Goal: Information Seeking & Learning: Find contact information

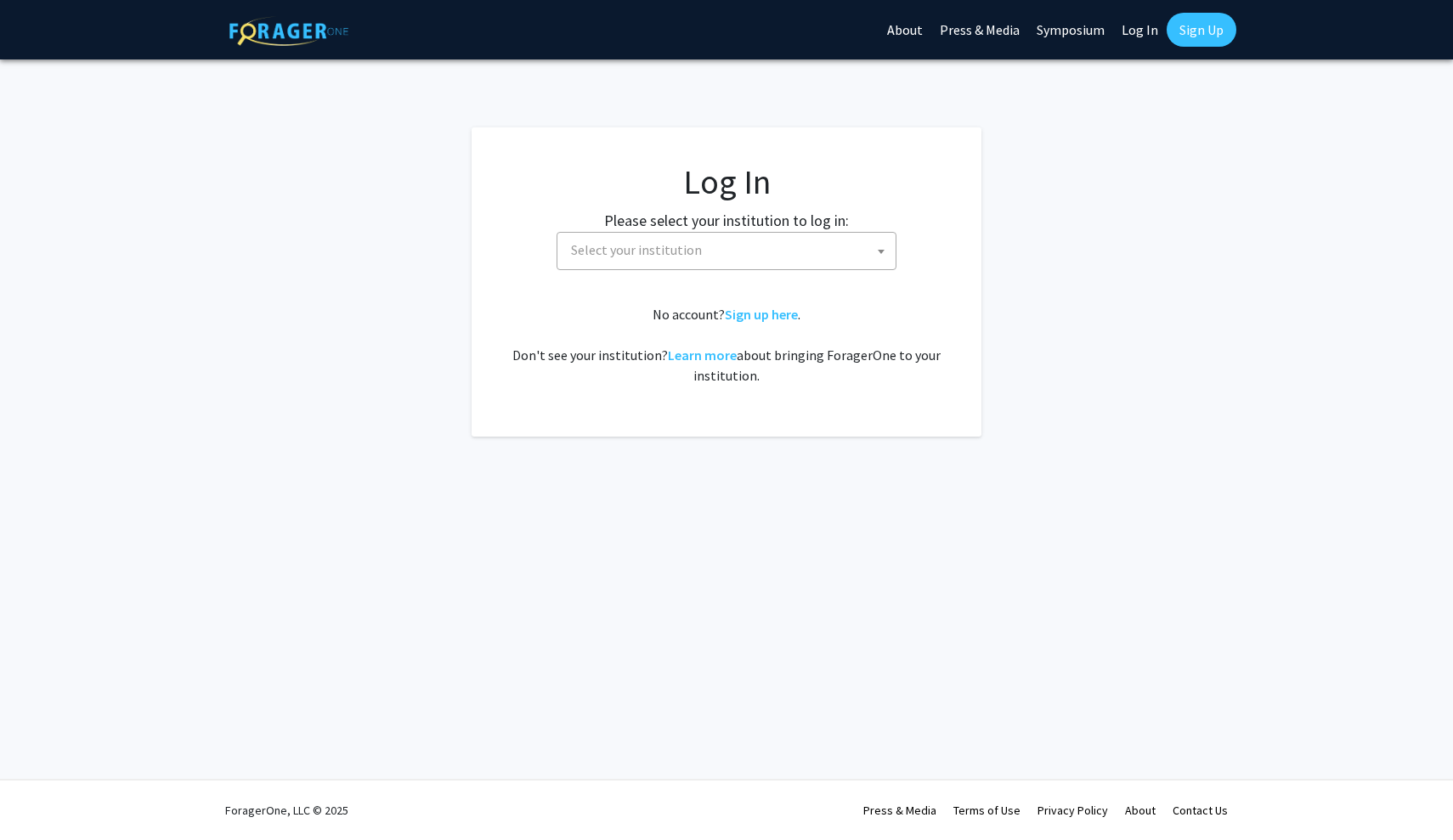
select select
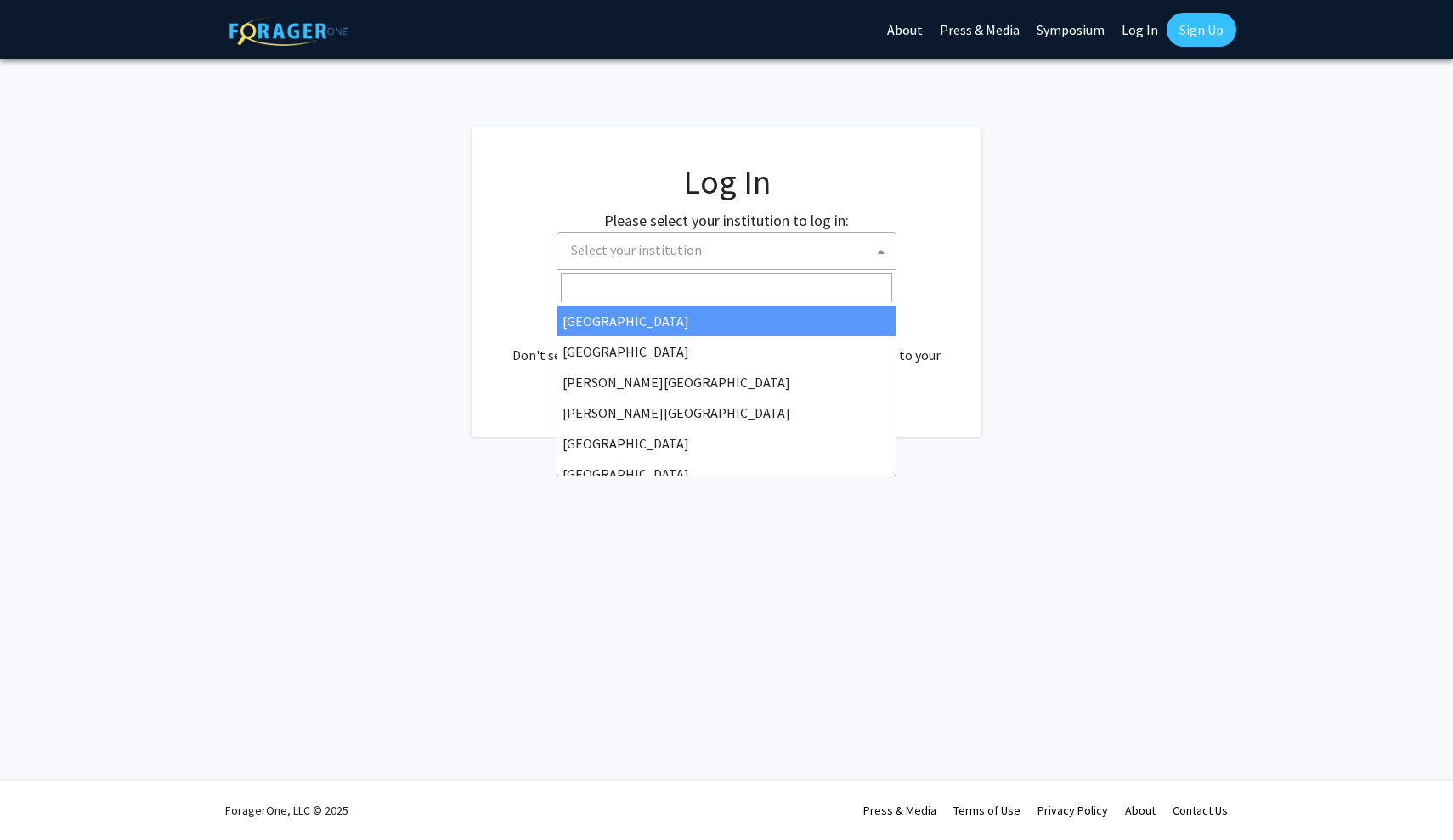
click at [703, 257] on span "Select your institution" at bounding box center [729, 250] width 331 height 35
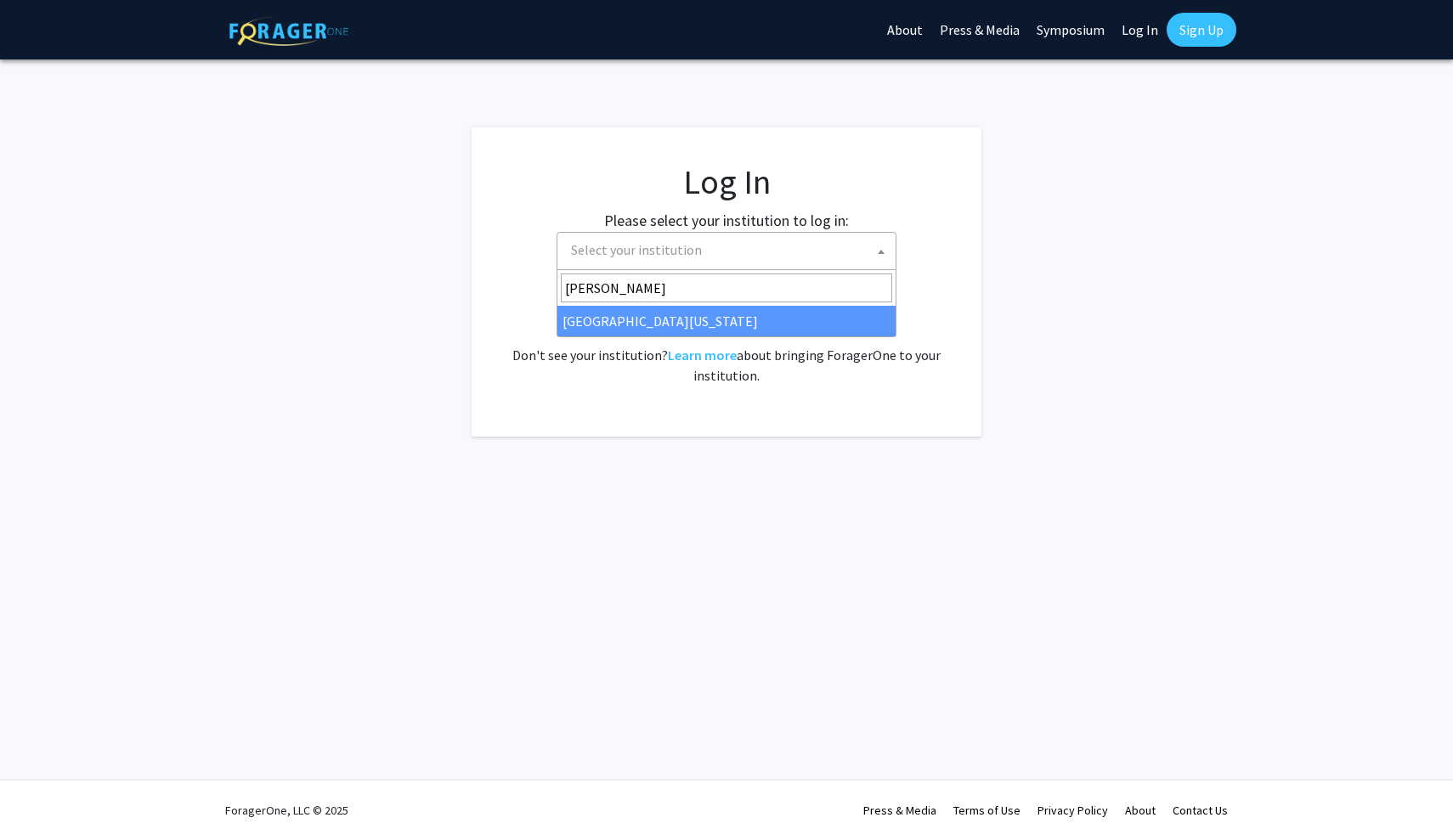
type input "[PERSON_NAME]"
select select "13"
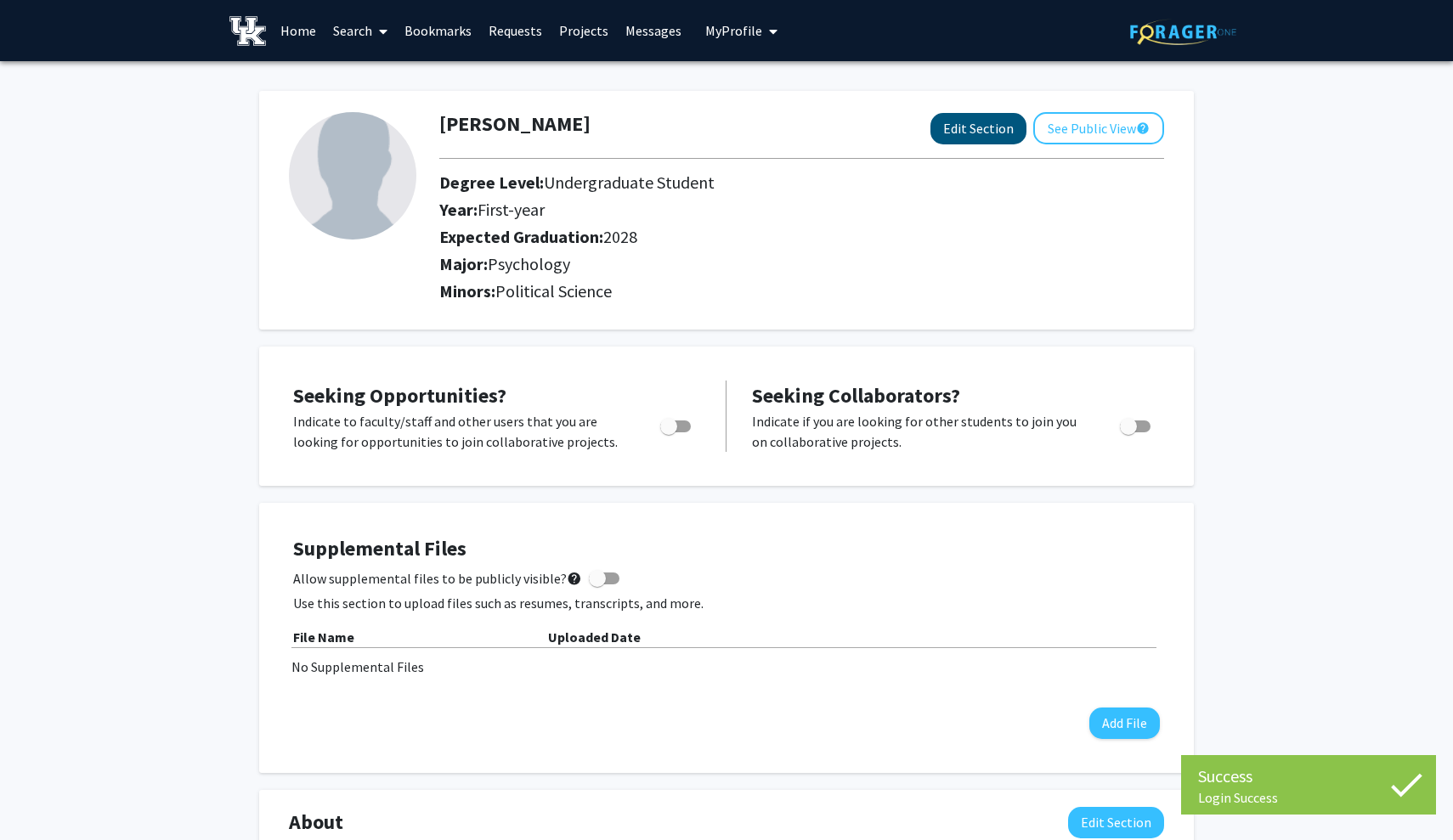
click at [991, 135] on button "Edit Section" at bounding box center [978, 128] width 96 height 31
select select "first-year"
select select "2028"
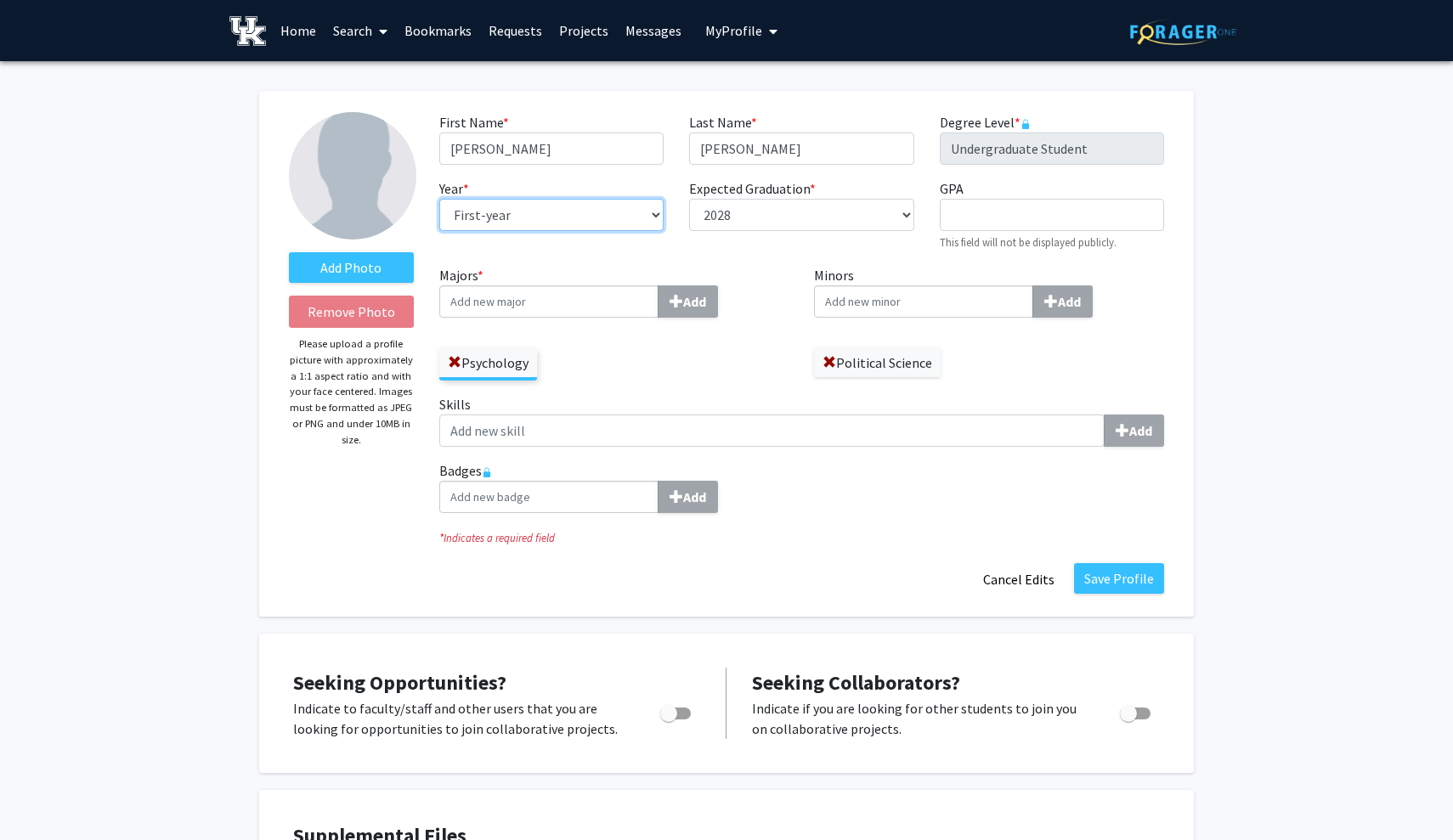
select select "sophomore"
click at [901, 450] on div "Skills Add" at bounding box center [801, 427] width 751 height 67
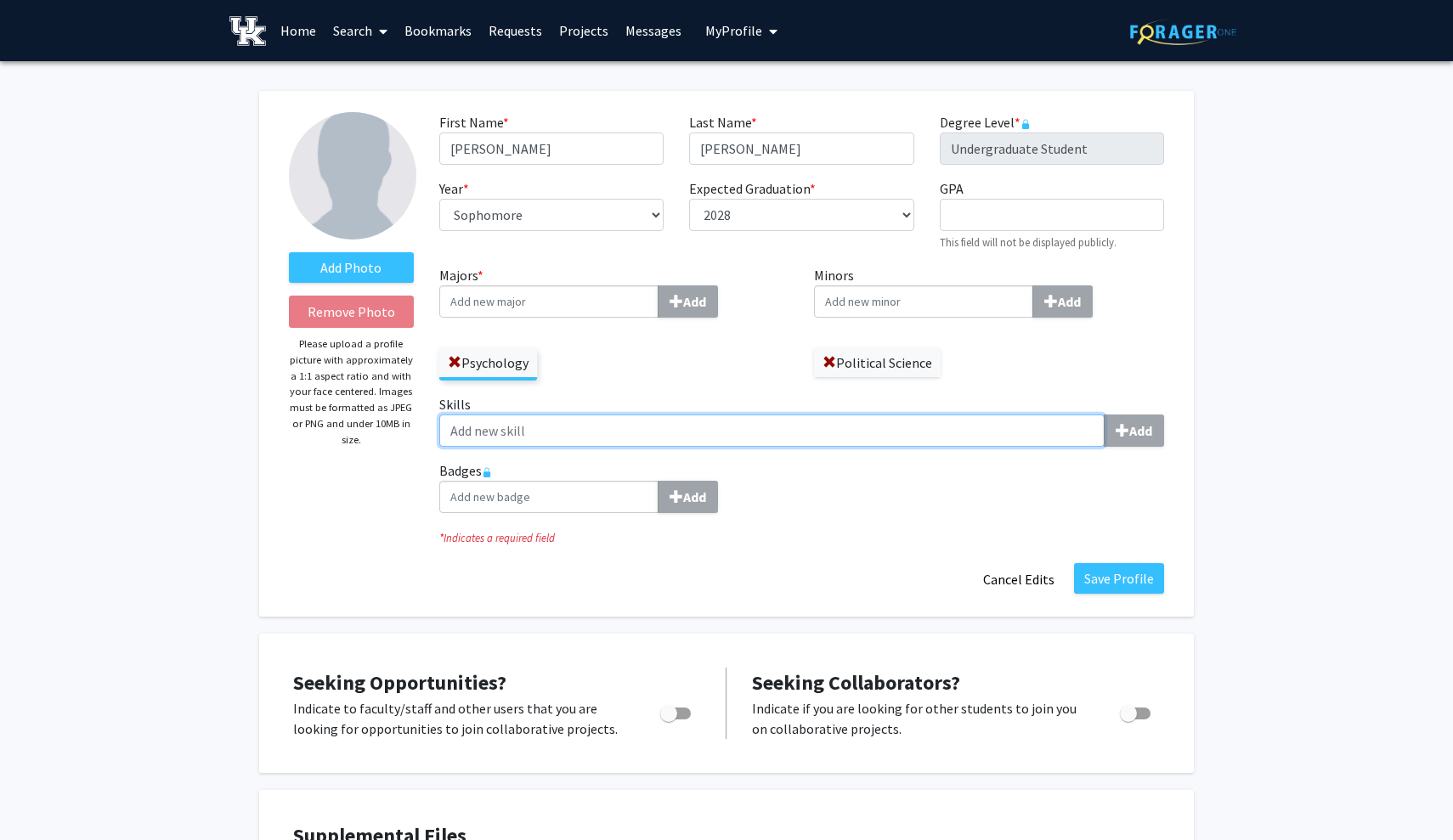
click at [901, 435] on input "Skills Add" at bounding box center [772, 431] width 665 height 32
type input "m"
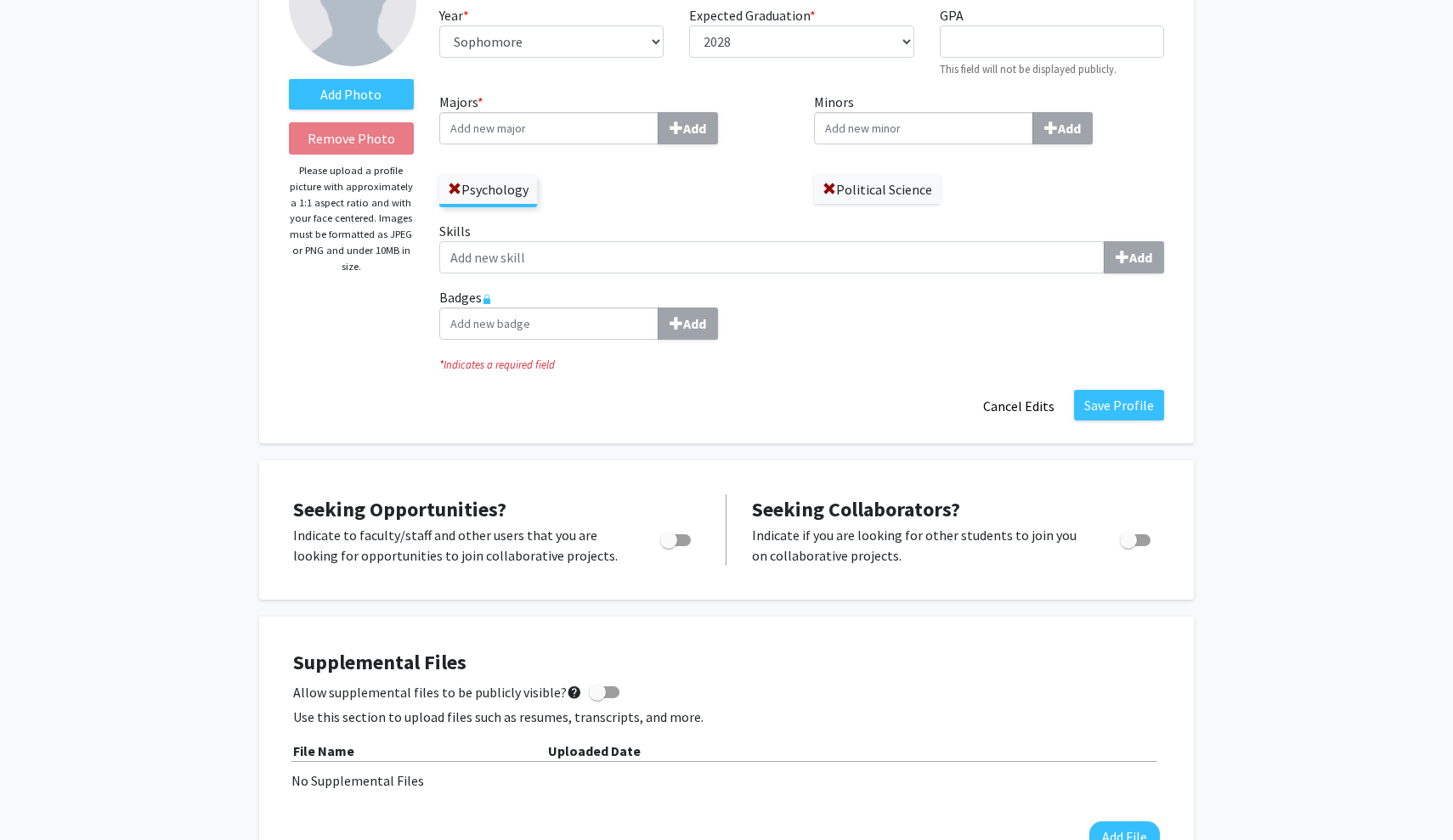
scroll to position [180, 0]
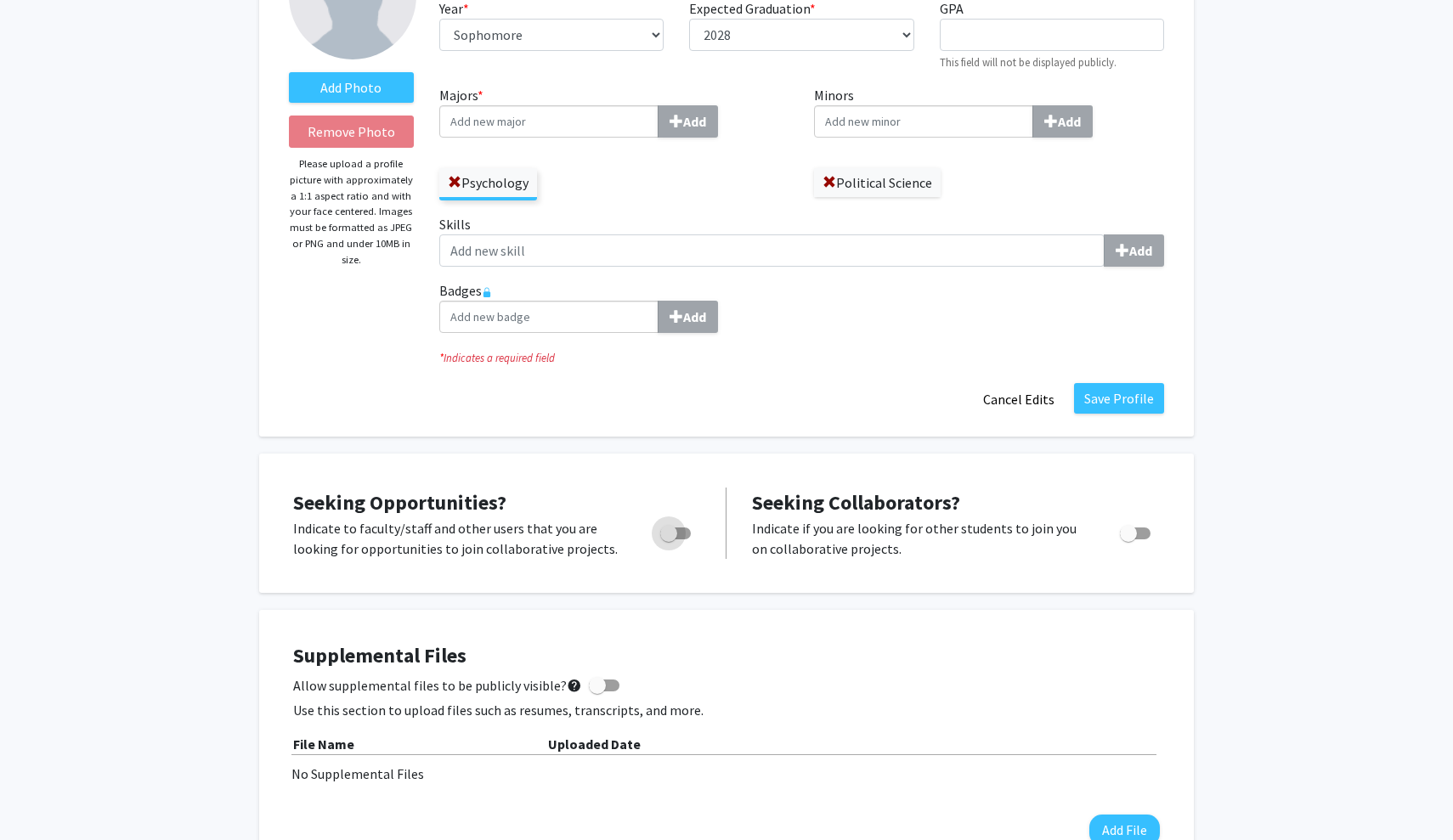
click at [683, 532] on span "Toggle" at bounding box center [675, 533] width 31 height 12
click at [668, 540] on input "Are you actively seeking opportunities?" at bounding box center [667, 540] width 1 height 1
checkbox input "true"
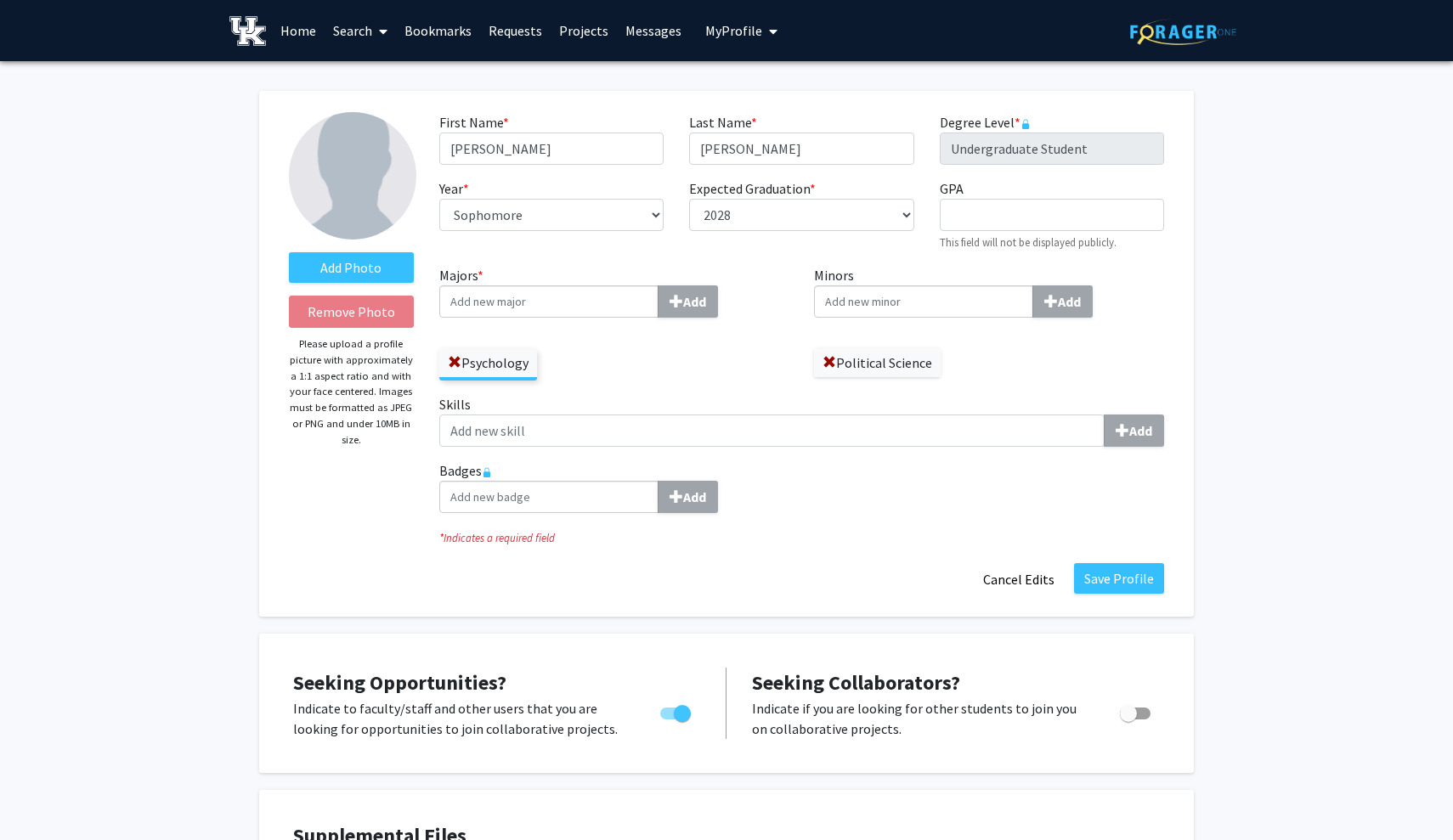
scroll to position [0, 0]
click at [975, 217] on input "GPA required" at bounding box center [1051, 214] width 225 height 32
click at [1166, 216] on div "GPA required This field will not be displayed publicly." at bounding box center [1052, 214] width 250 height 73
click at [1182, 183] on div "Add Photo Remove Photo Please upload a profile picture with approximately a 1:1…" at bounding box center [726, 353] width 934 height 526
click at [651, 30] on link "Messages" at bounding box center [653, 30] width 73 height 59
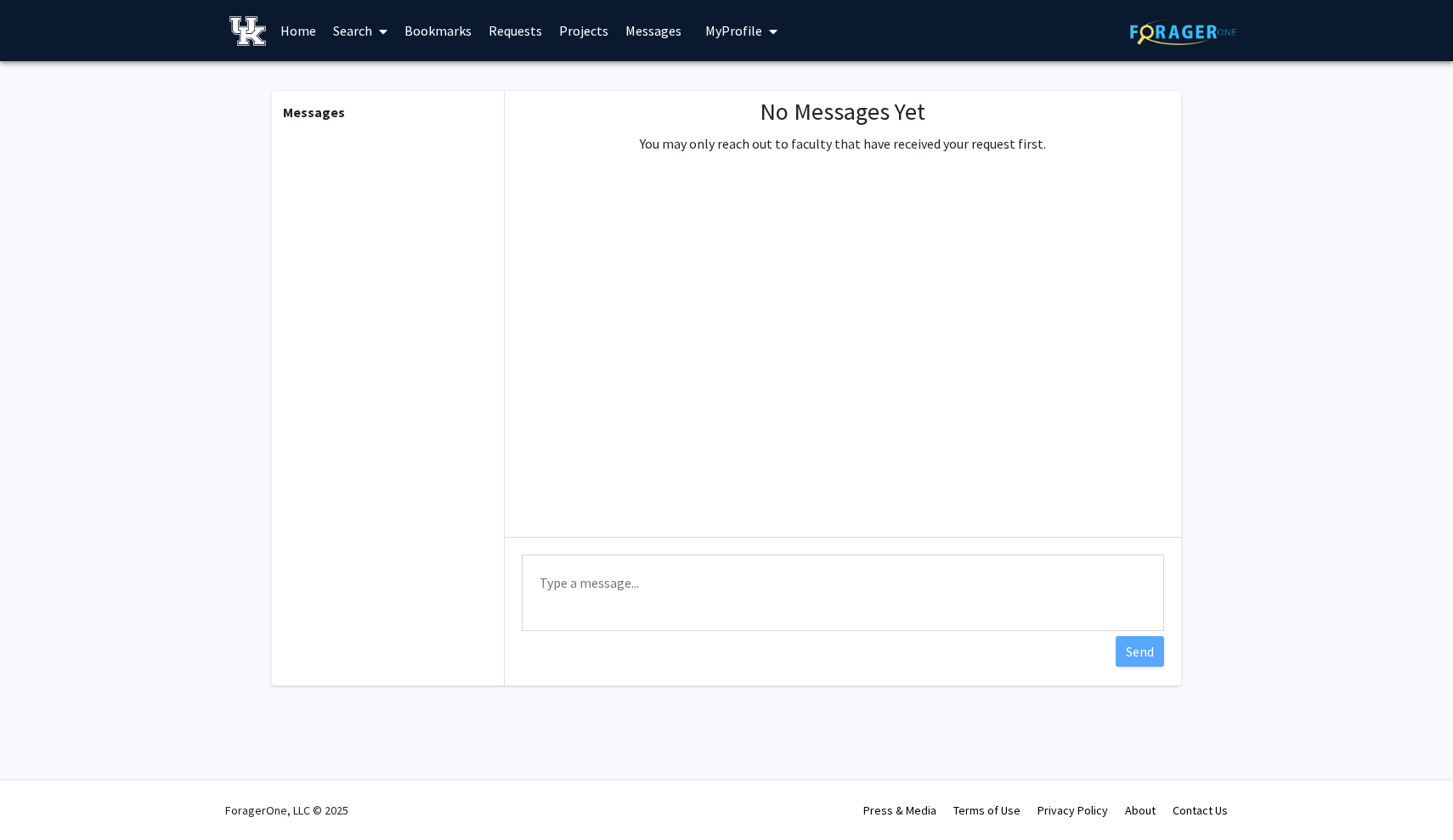
click at [569, 28] on link "Projects" at bounding box center [584, 30] width 67 height 59
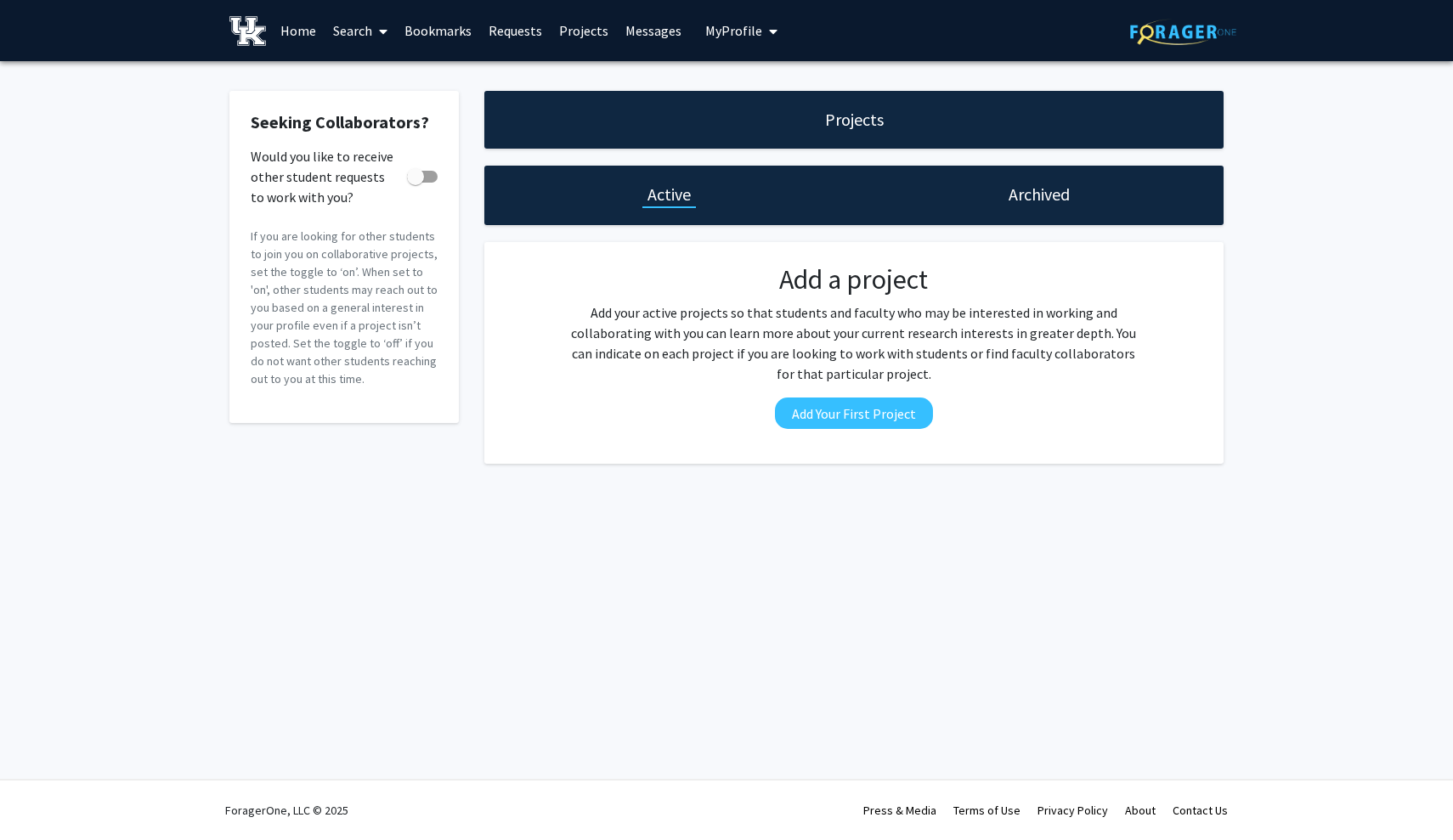
click at [307, 27] on link "Home" at bounding box center [298, 30] width 53 height 59
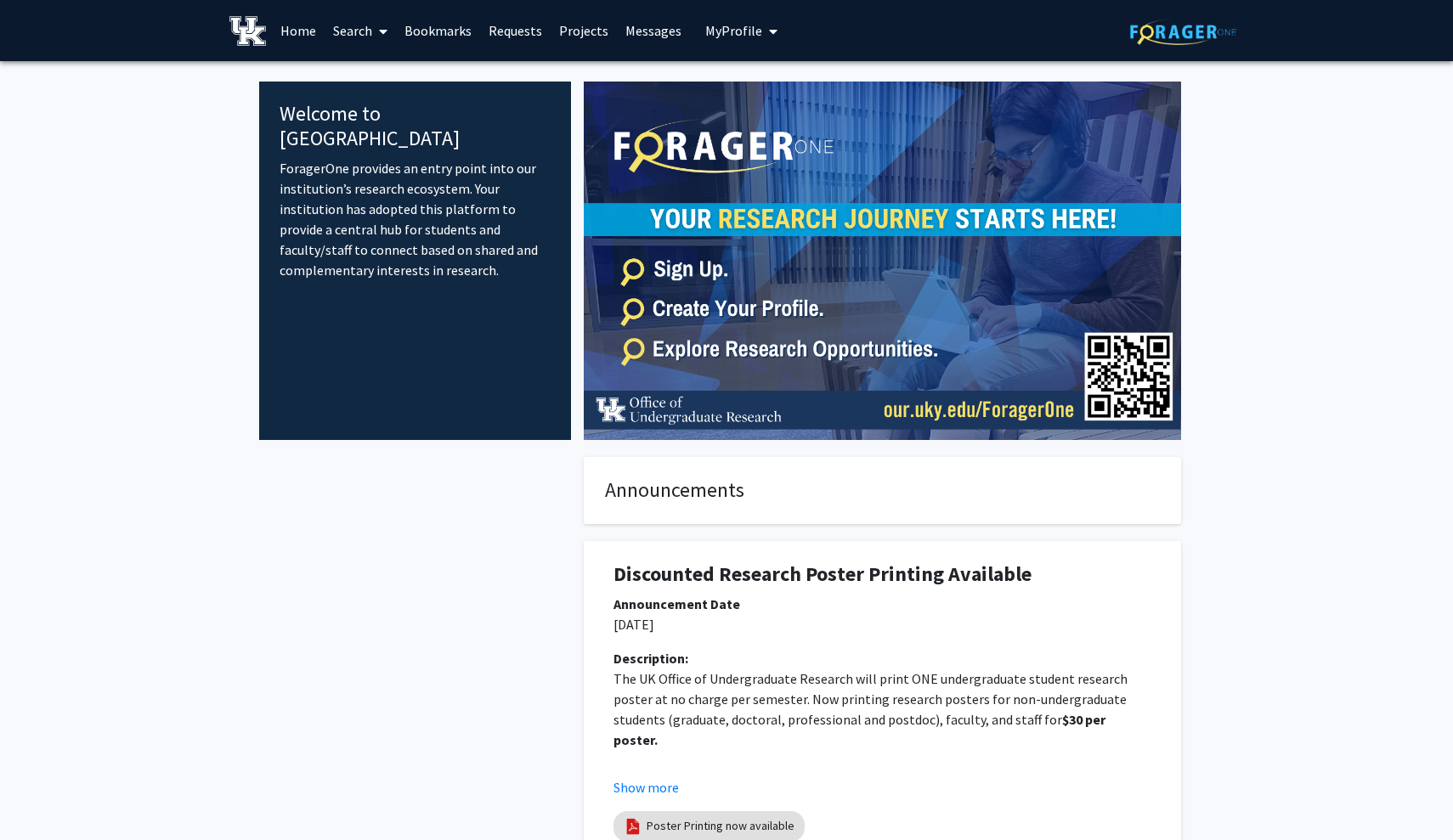
click at [376, 38] on span at bounding box center [380, 31] width 16 height 59
click at [385, 103] on span "Students" at bounding box center [376, 112] width 104 height 34
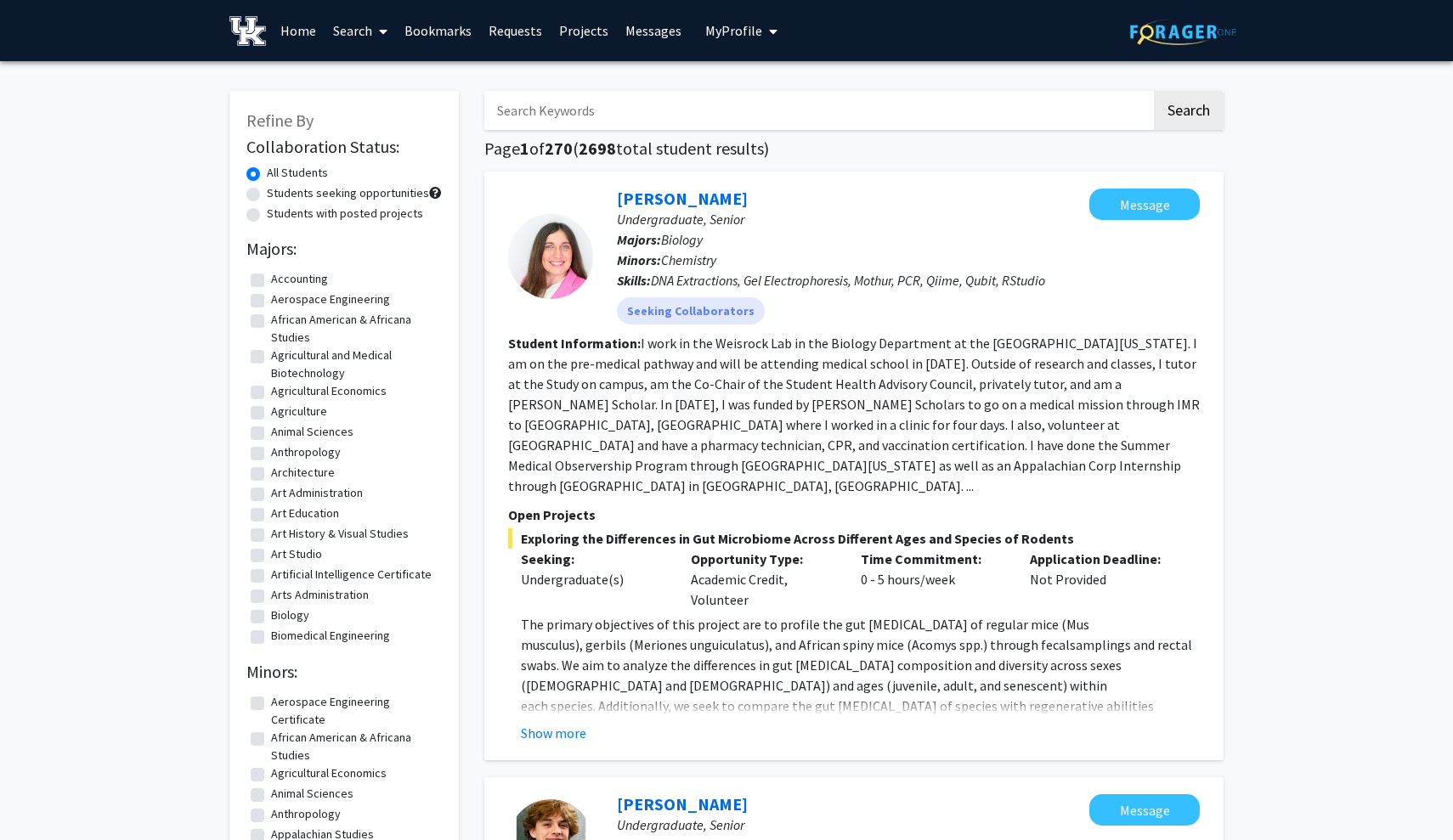
click at [371, 23] on link "Search" at bounding box center [360, 30] width 71 height 59
click at [369, 76] on span "Faculty/Staff" at bounding box center [386, 78] width 125 height 34
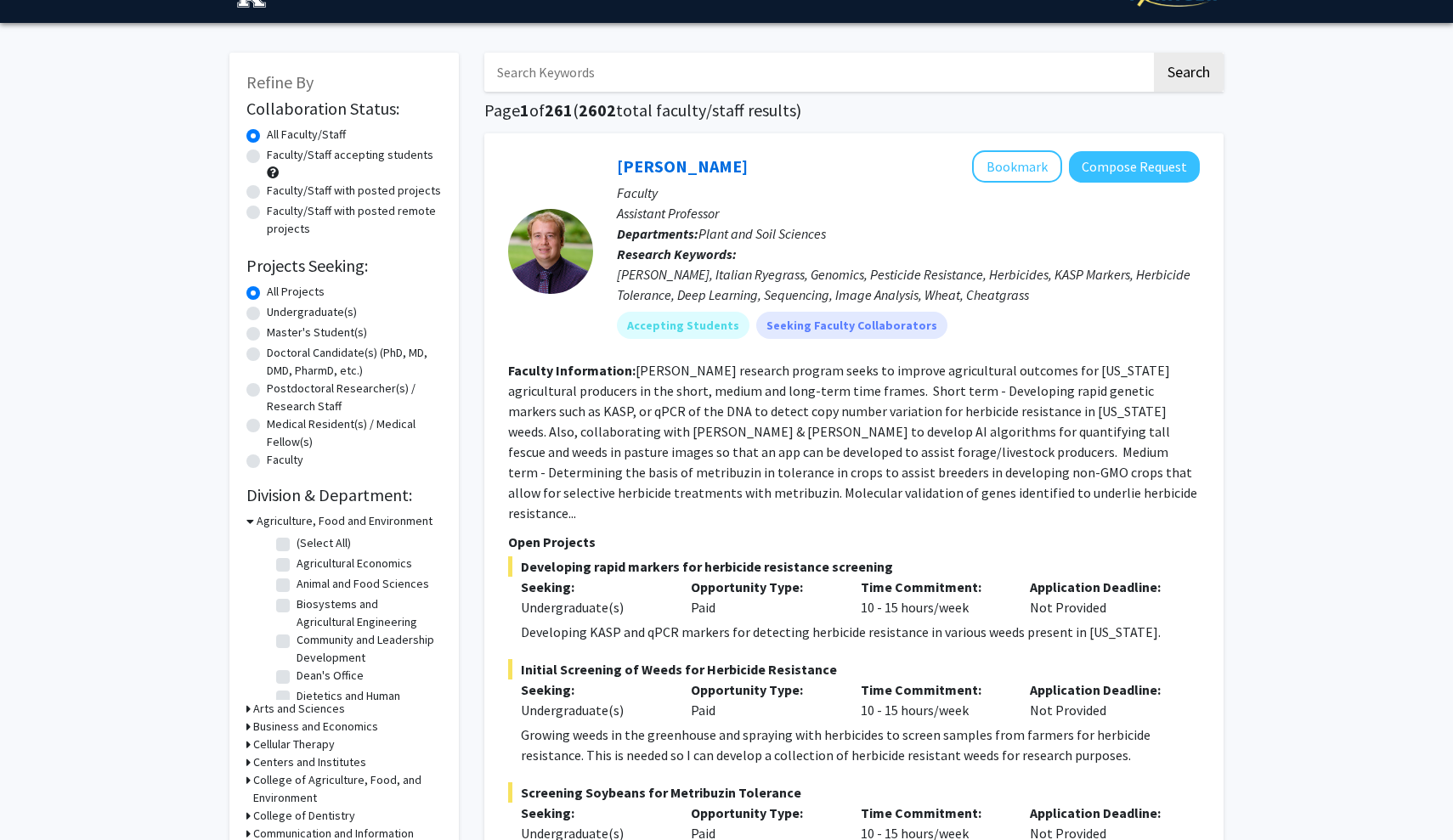
scroll to position [43, 0]
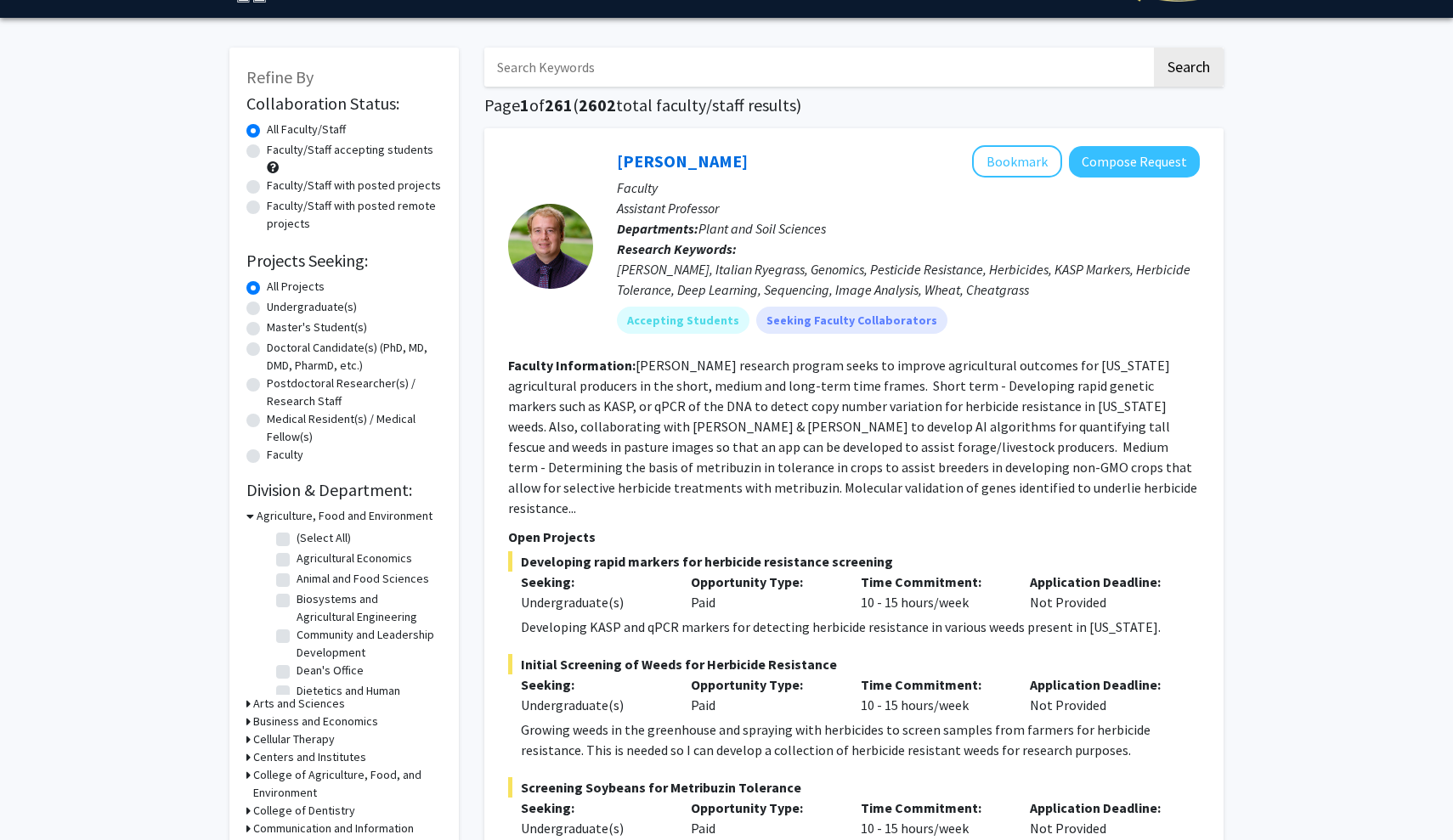
click at [283, 310] on label "Undergraduate(s)" at bounding box center [311, 307] width 90 height 18
click at [278, 310] on input "Undergraduate(s)" at bounding box center [273, 304] width 11 height 11
radio input "true"
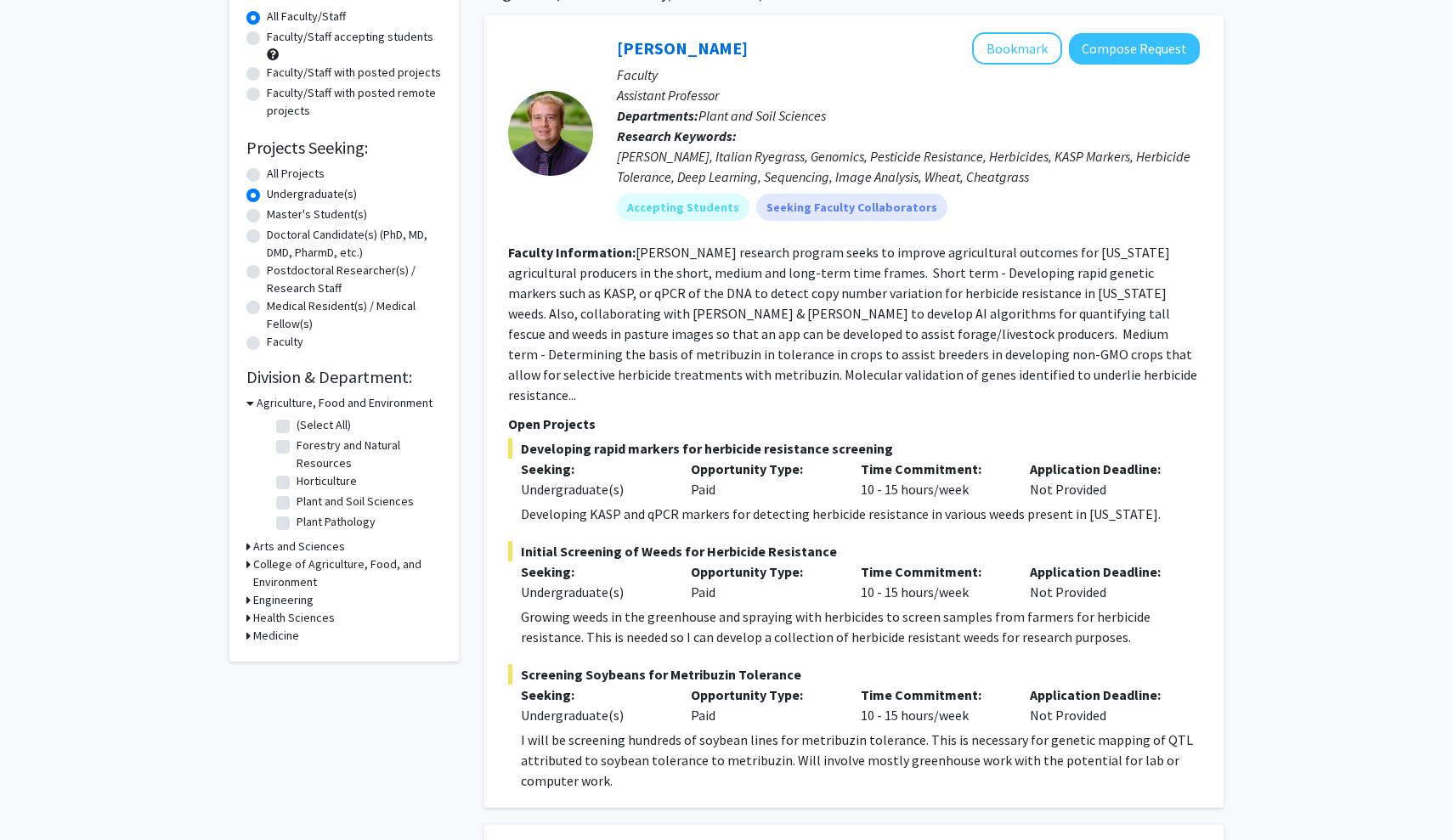
scroll to position [177, 0]
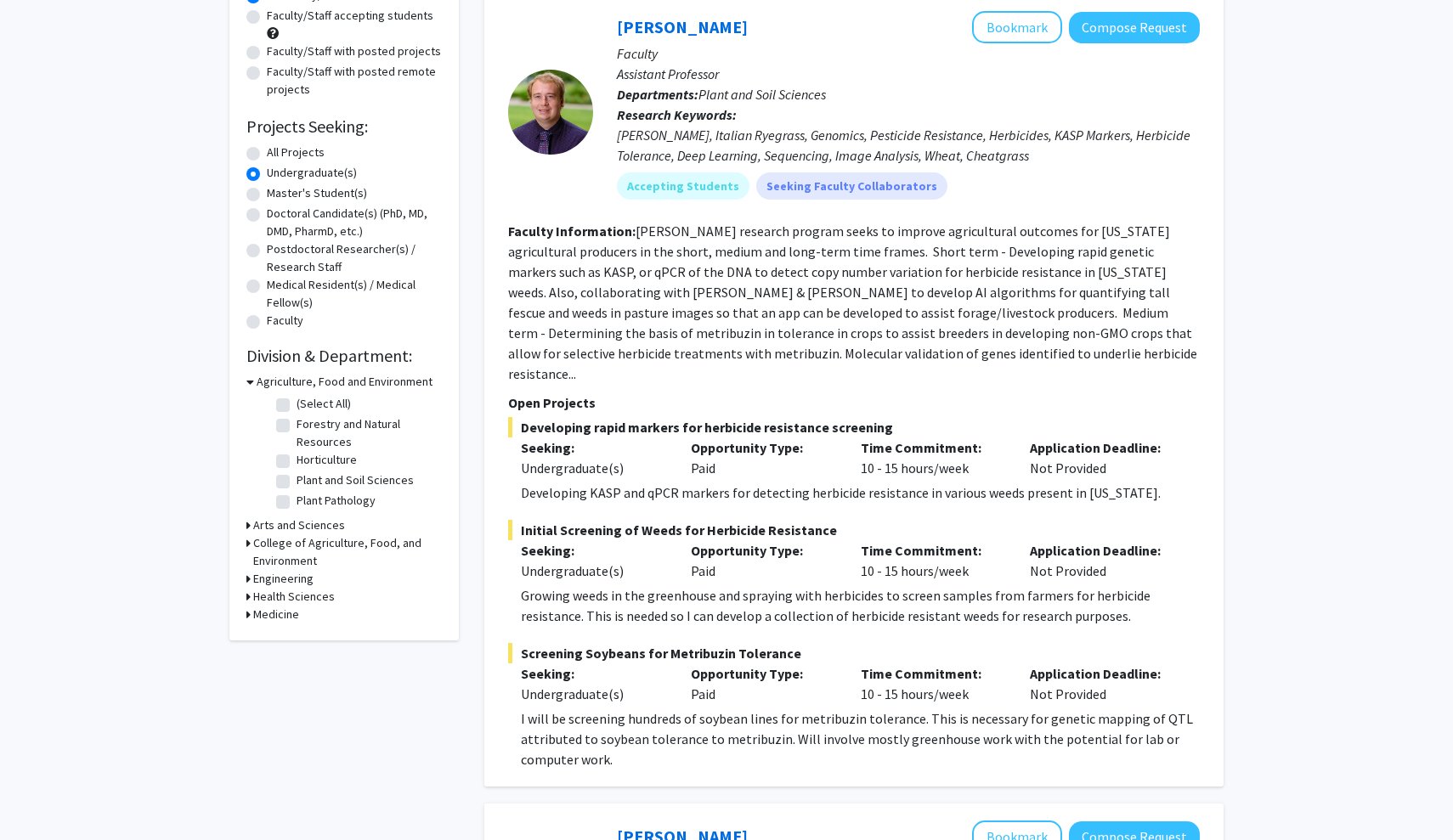
click at [281, 524] on h3 "Arts and Sciences" at bounding box center [299, 525] width 92 height 18
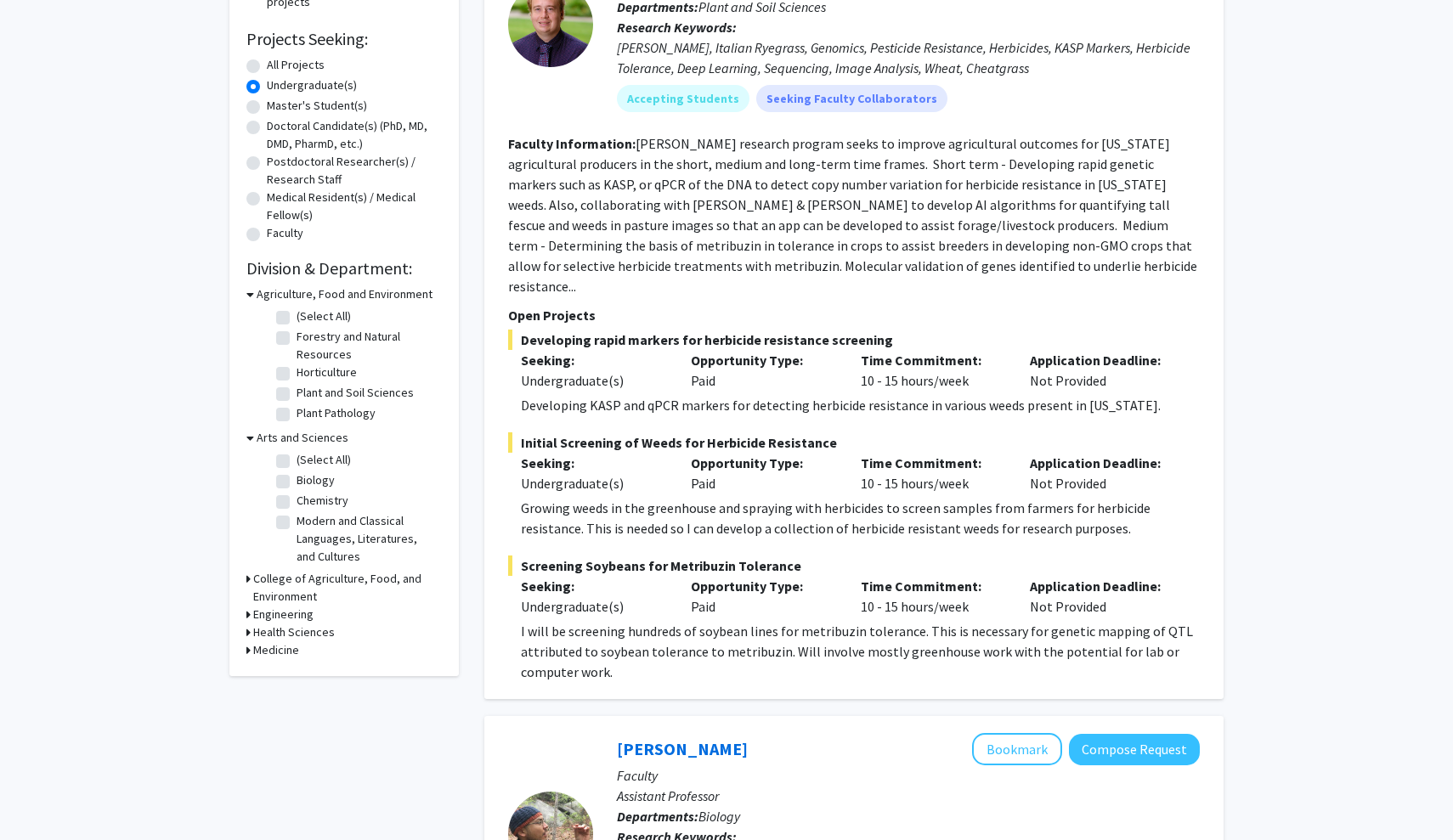
scroll to position [266, 0]
click at [276, 436] on h3 "Arts and Sciences" at bounding box center [302, 436] width 92 height 18
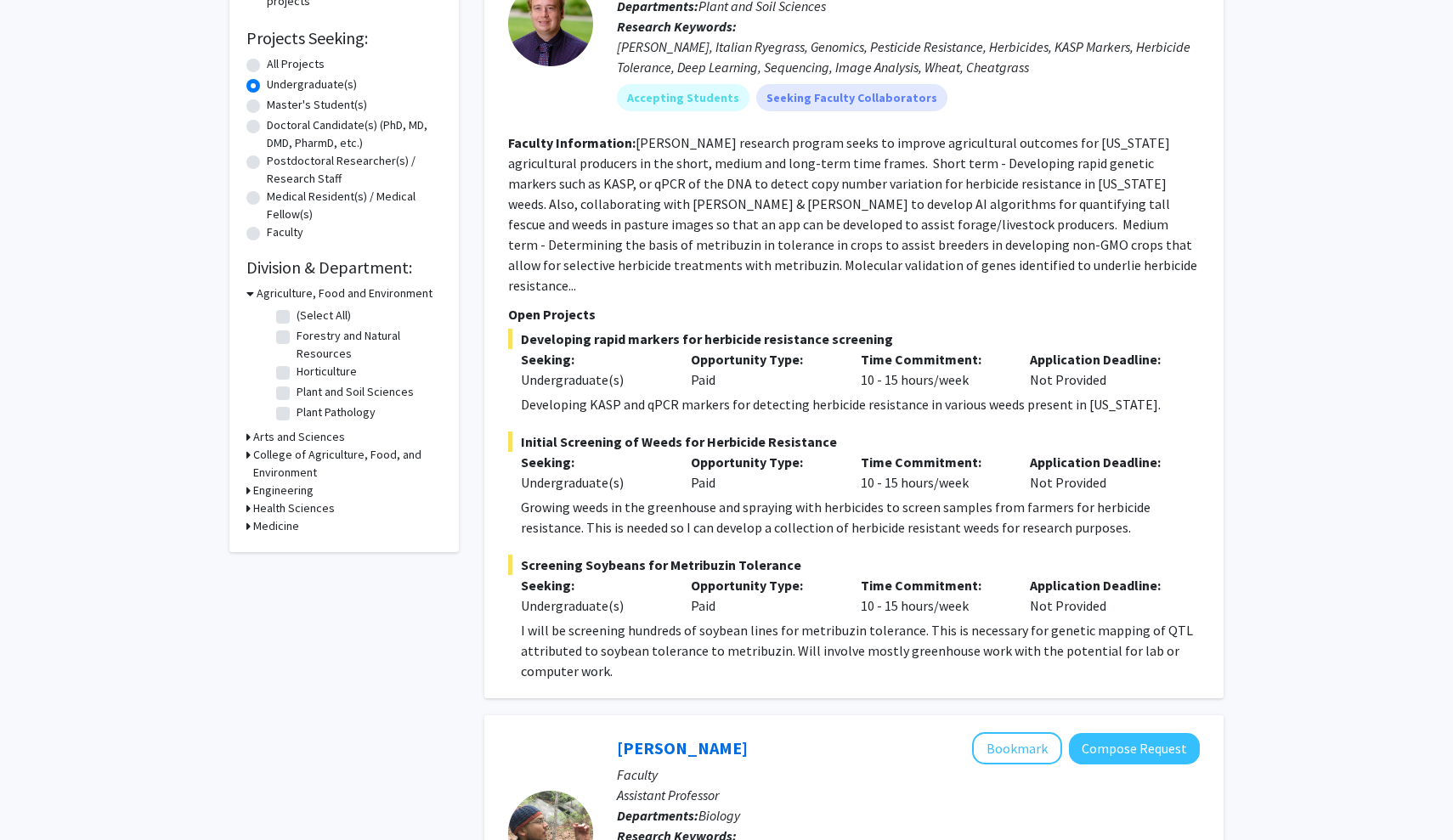
click at [287, 434] on h3 "Arts and Sciences" at bounding box center [299, 436] width 92 height 18
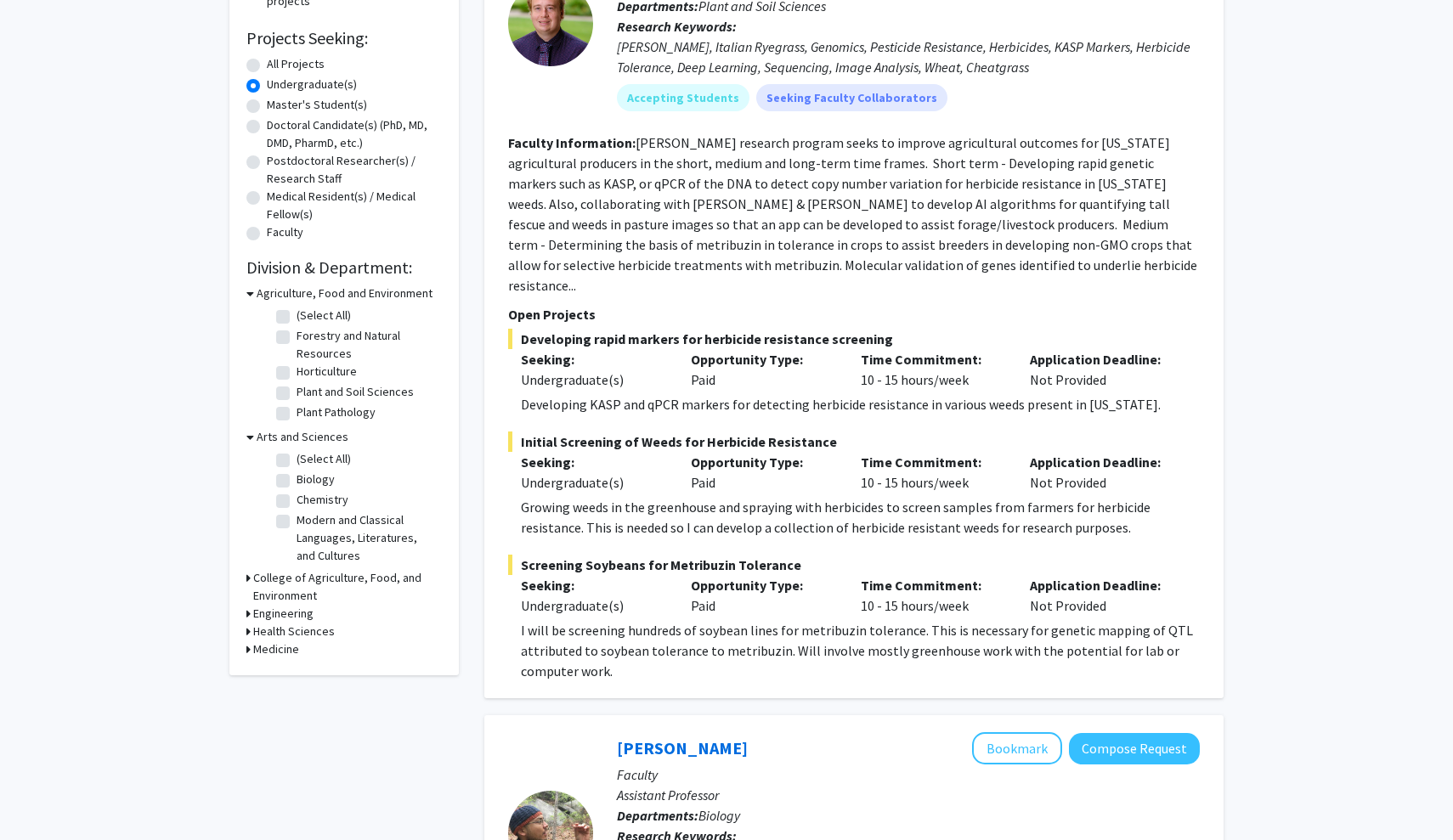
click at [291, 465] on fg-checkbox "(Select All) (Select All)" at bounding box center [357, 460] width 162 height 20
click at [297, 463] on label "(Select All)" at bounding box center [324, 458] width 55 height 18
click at [297, 461] on input "(Select All)" at bounding box center [302, 456] width 11 height 11
checkbox input "true"
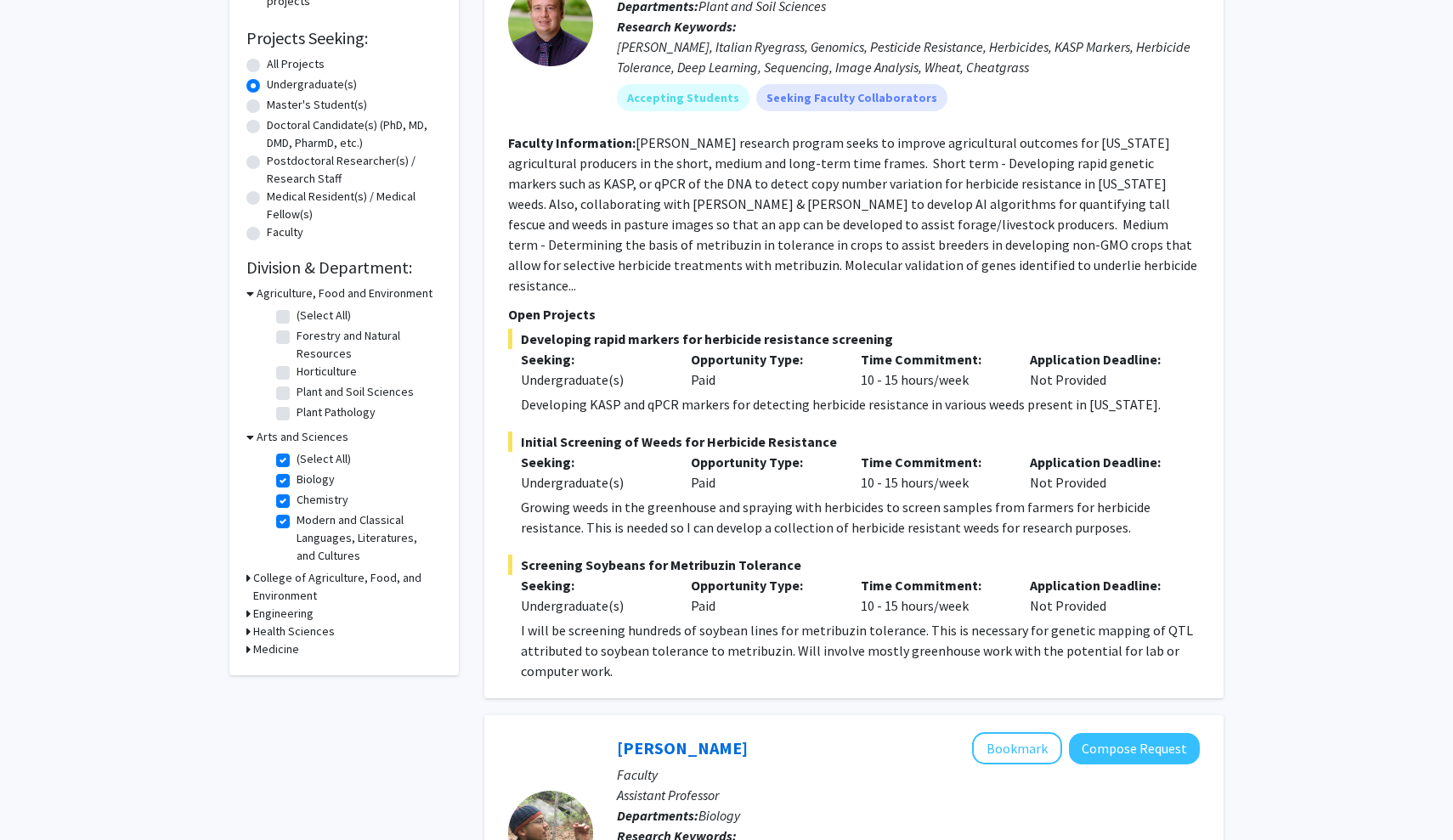
checkbox input "true"
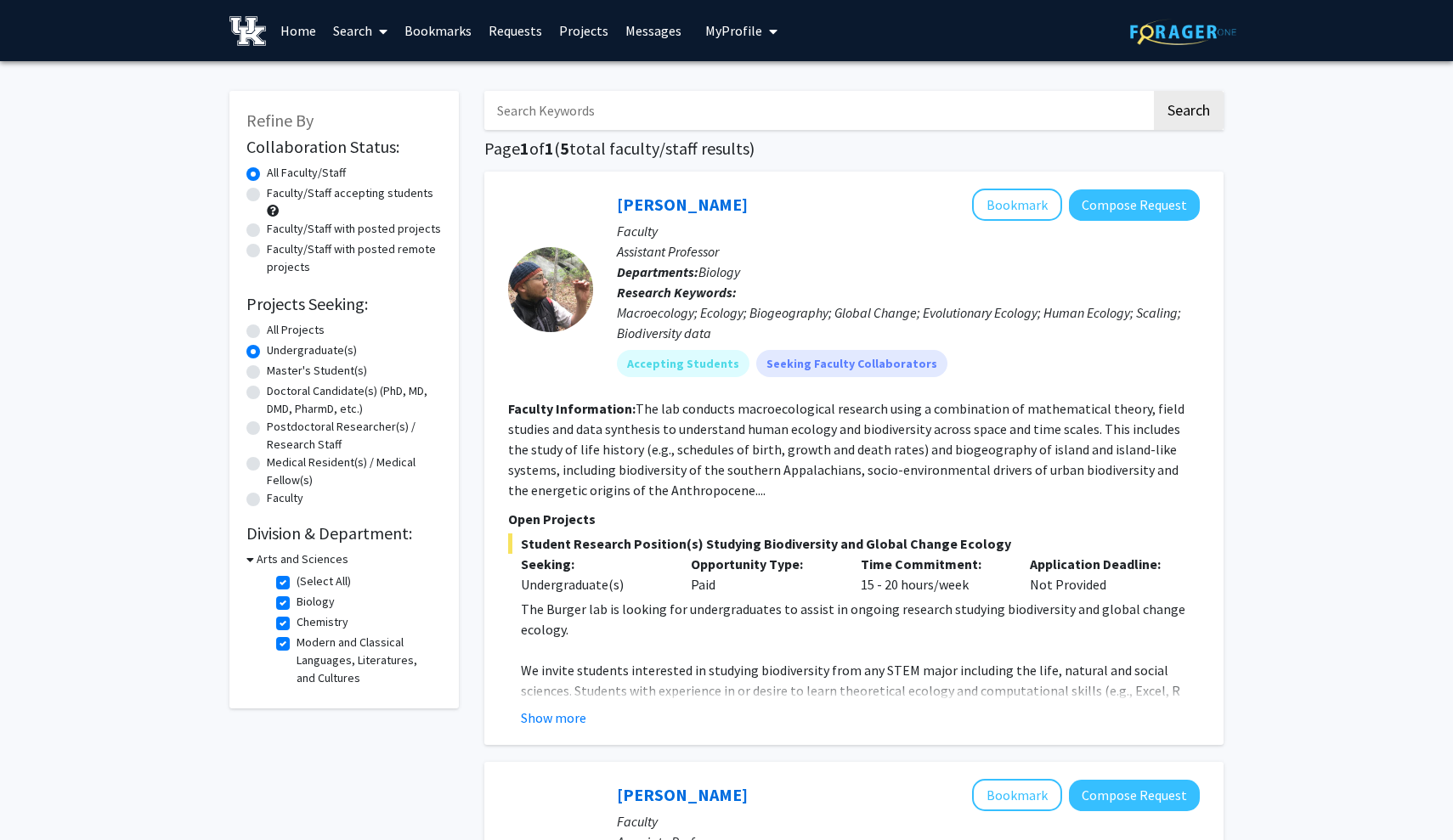
scroll to position [27, 0]
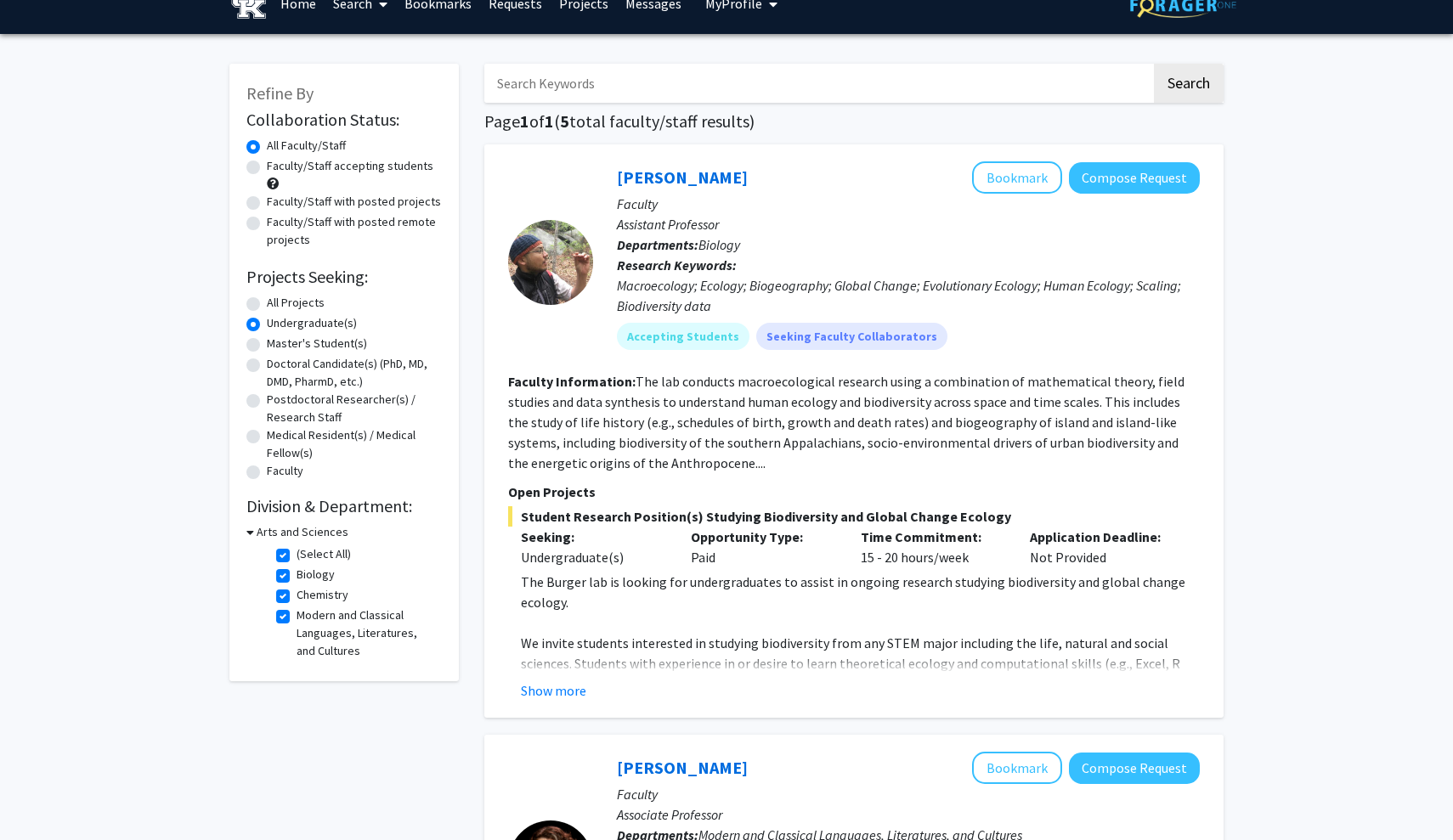
click at [662, 94] on input "Search Keywords" at bounding box center [817, 83] width 666 height 39
type input "psychology"
click at [1188, 86] on button "Search" at bounding box center [1188, 83] width 69 height 39
radio input "true"
checkbox input "false"
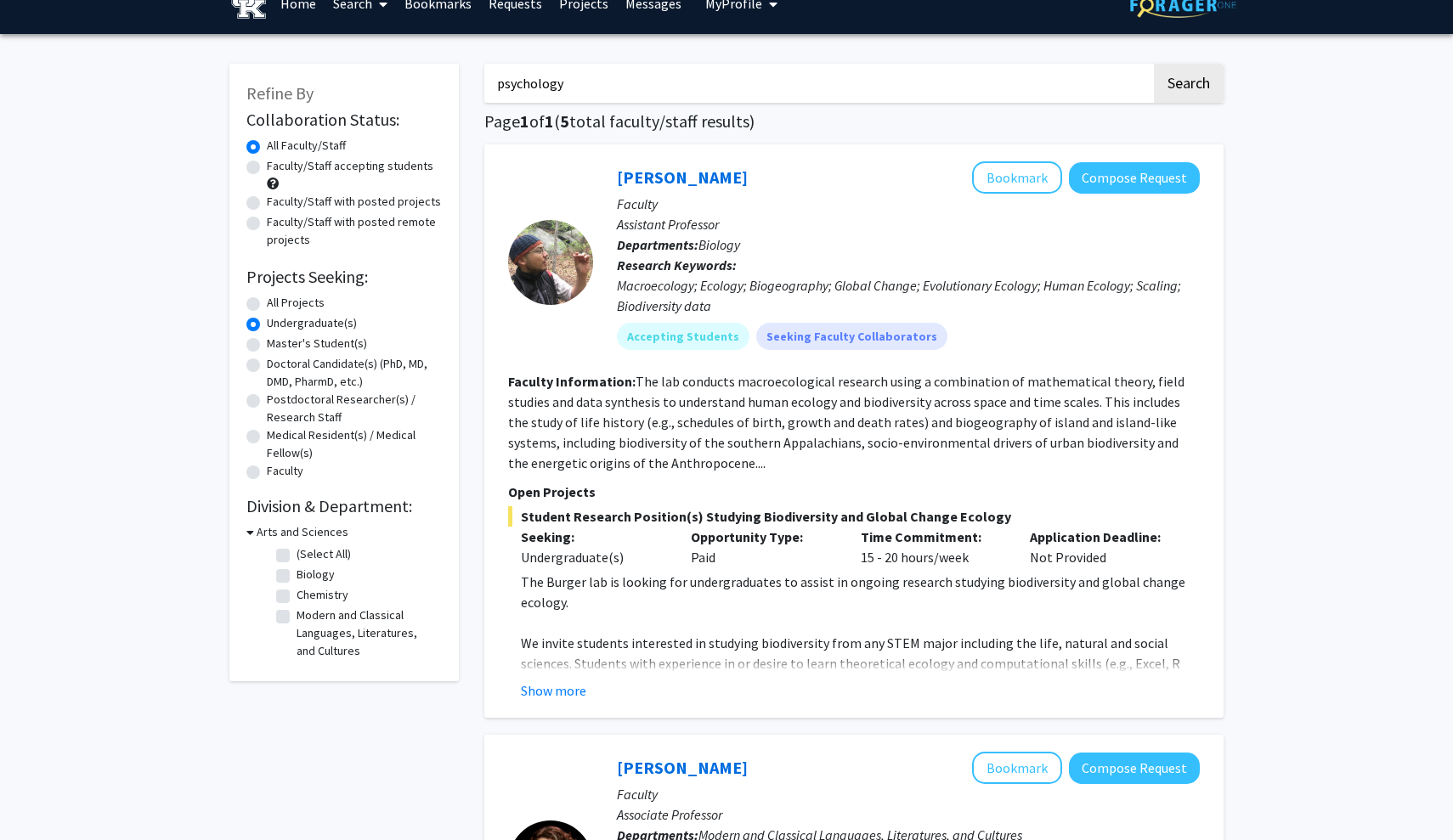
checkbox input "false"
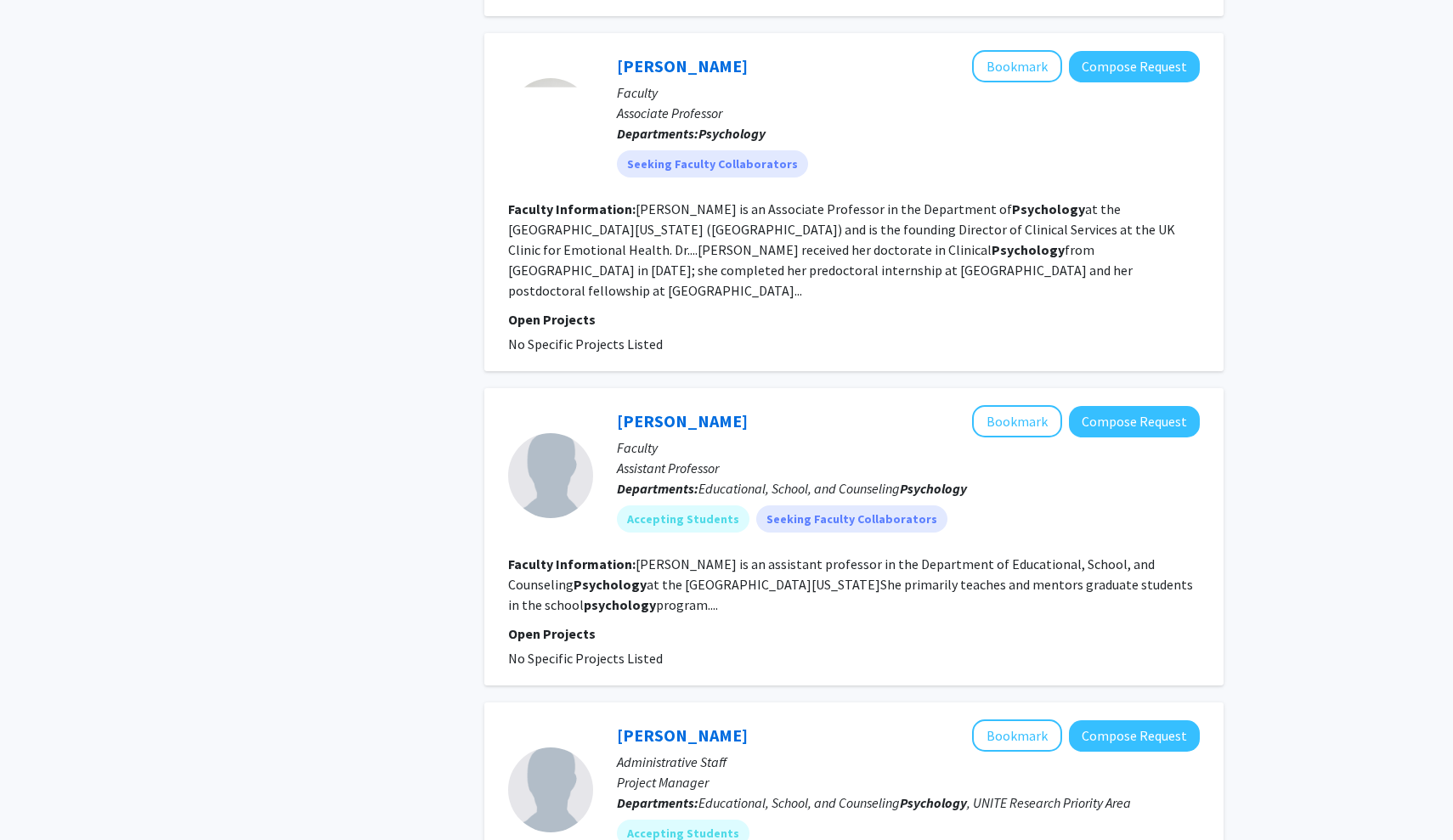
scroll to position [1479, 0]
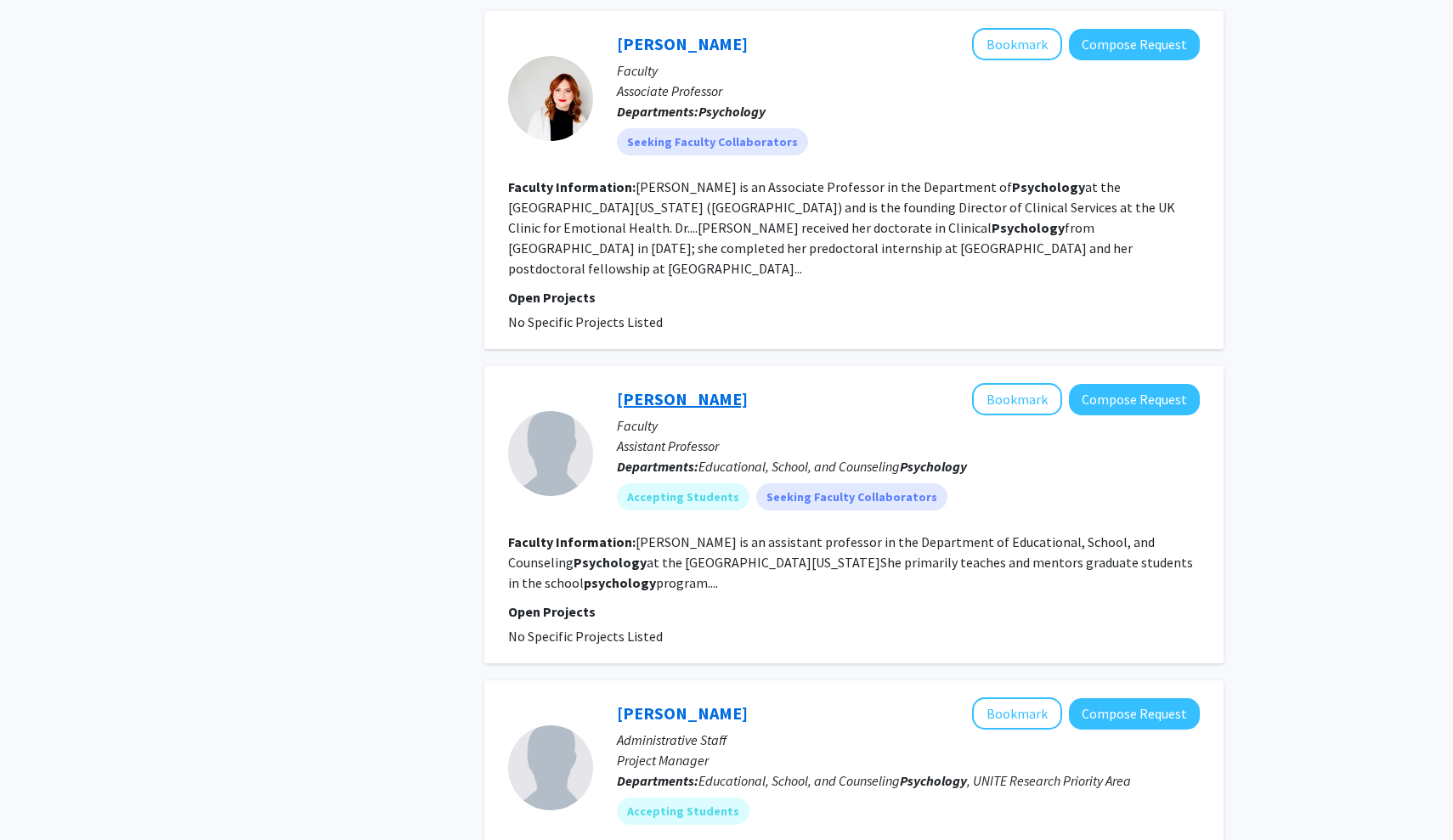
click at [687, 388] on link "Katherine Frye" at bounding box center [682, 398] width 131 height 21
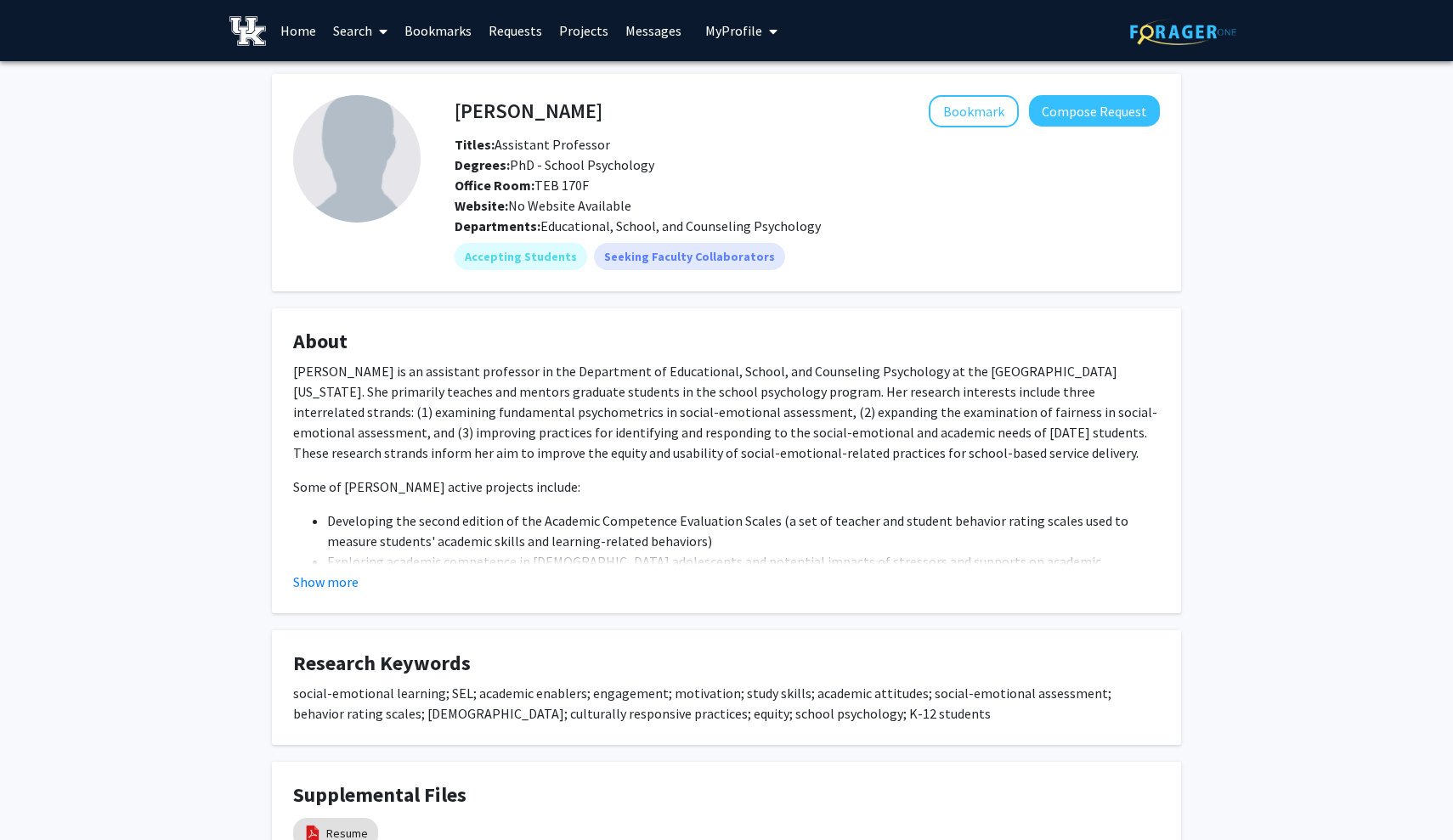
scroll to position [26, 0]
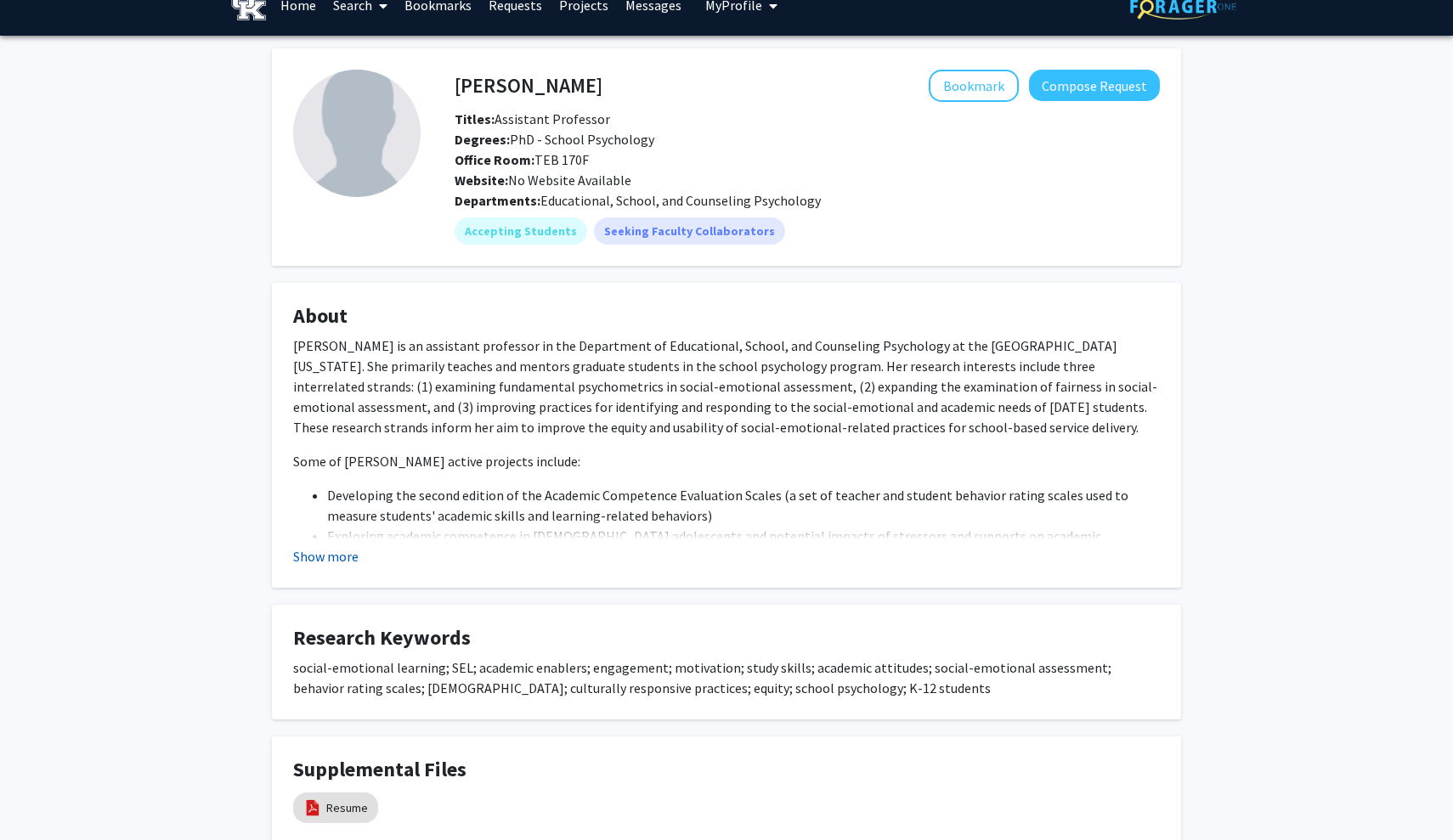
click at [341, 557] on button "Show more" at bounding box center [325, 556] width 66 height 20
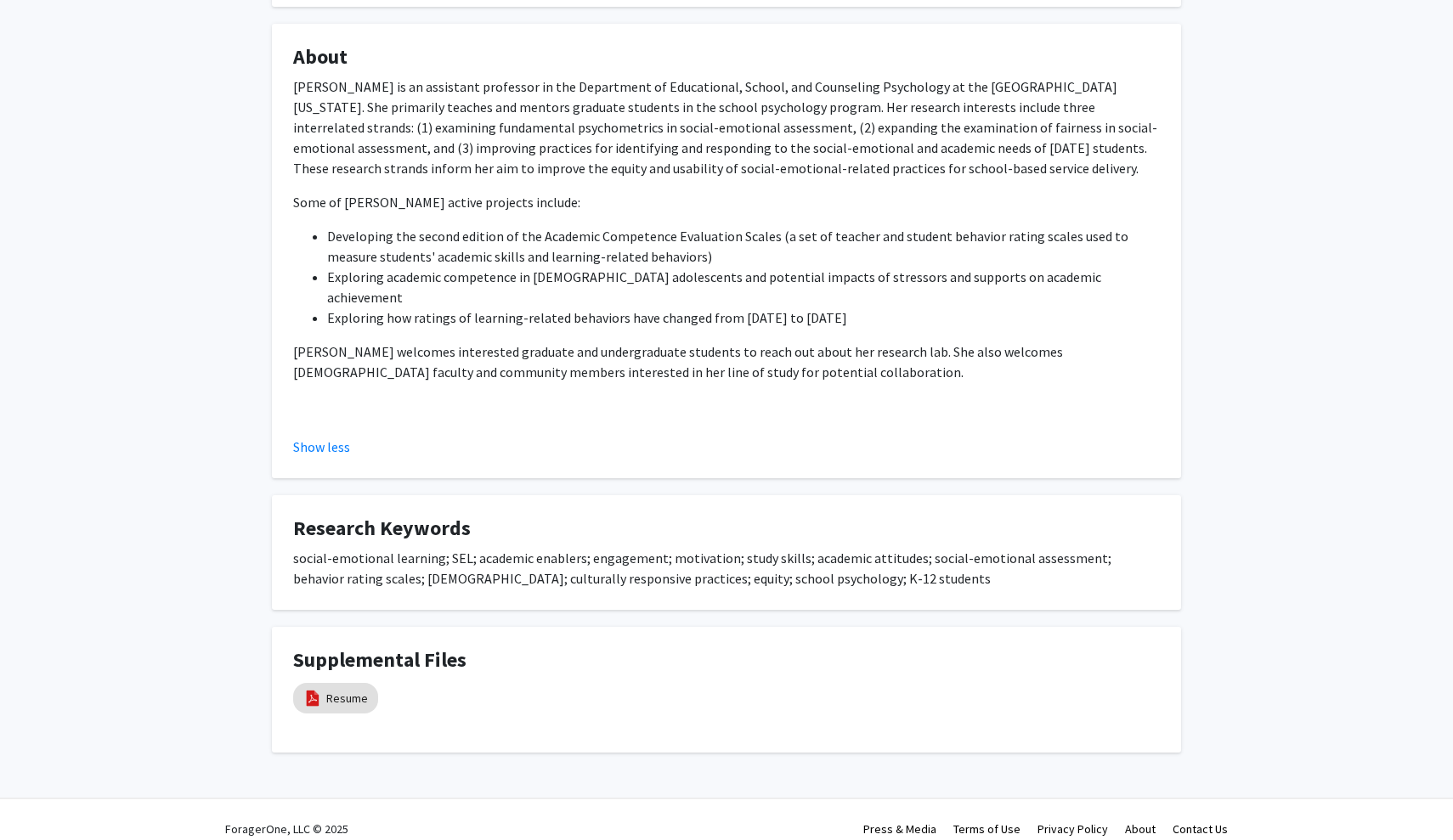
scroll to position [284, 0]
click at [326, 690] on link "Resume" at bounding box center [347, 699] width 42 height 18
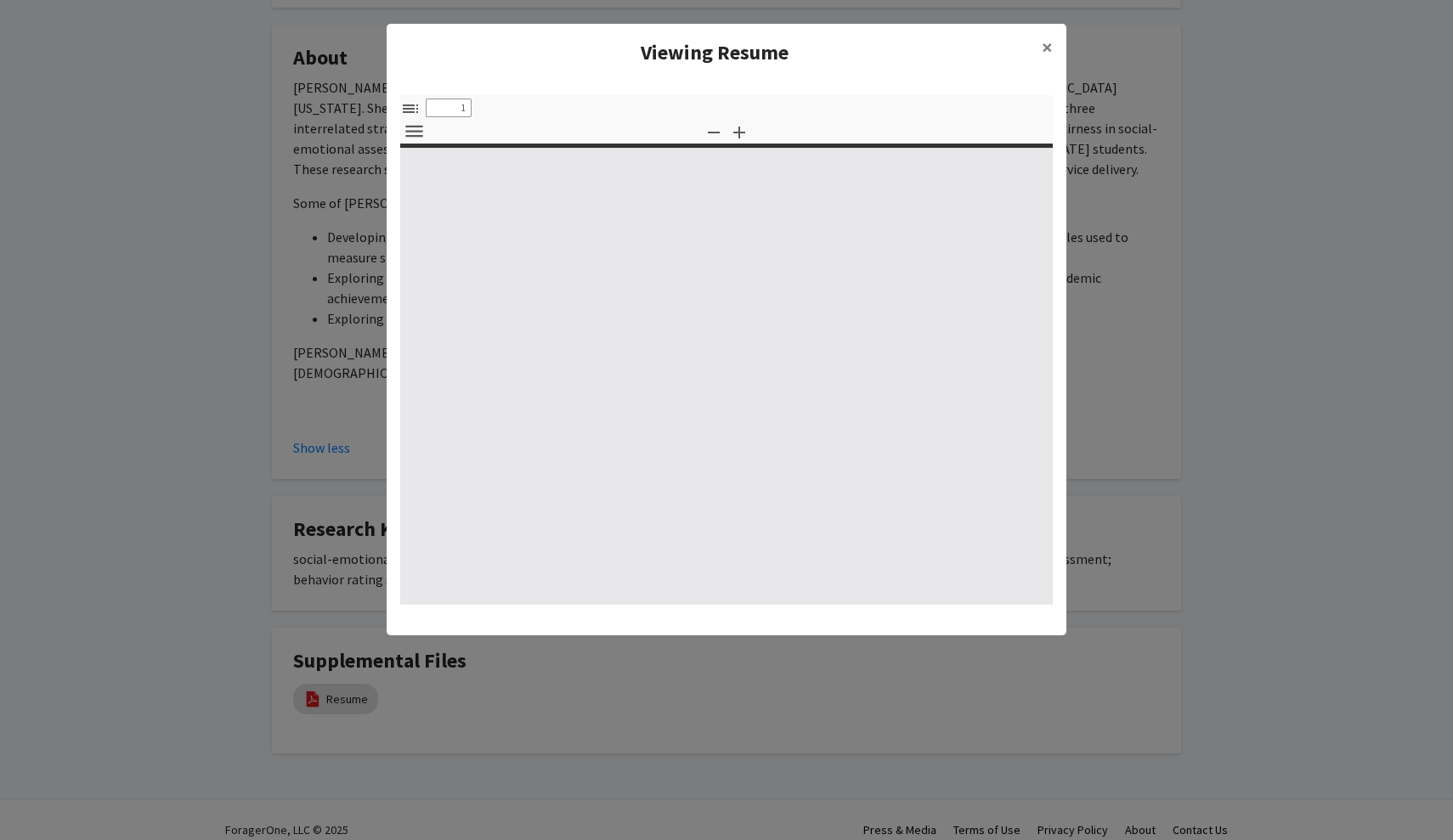
select select "custom"
type input "0"
select select "custom"
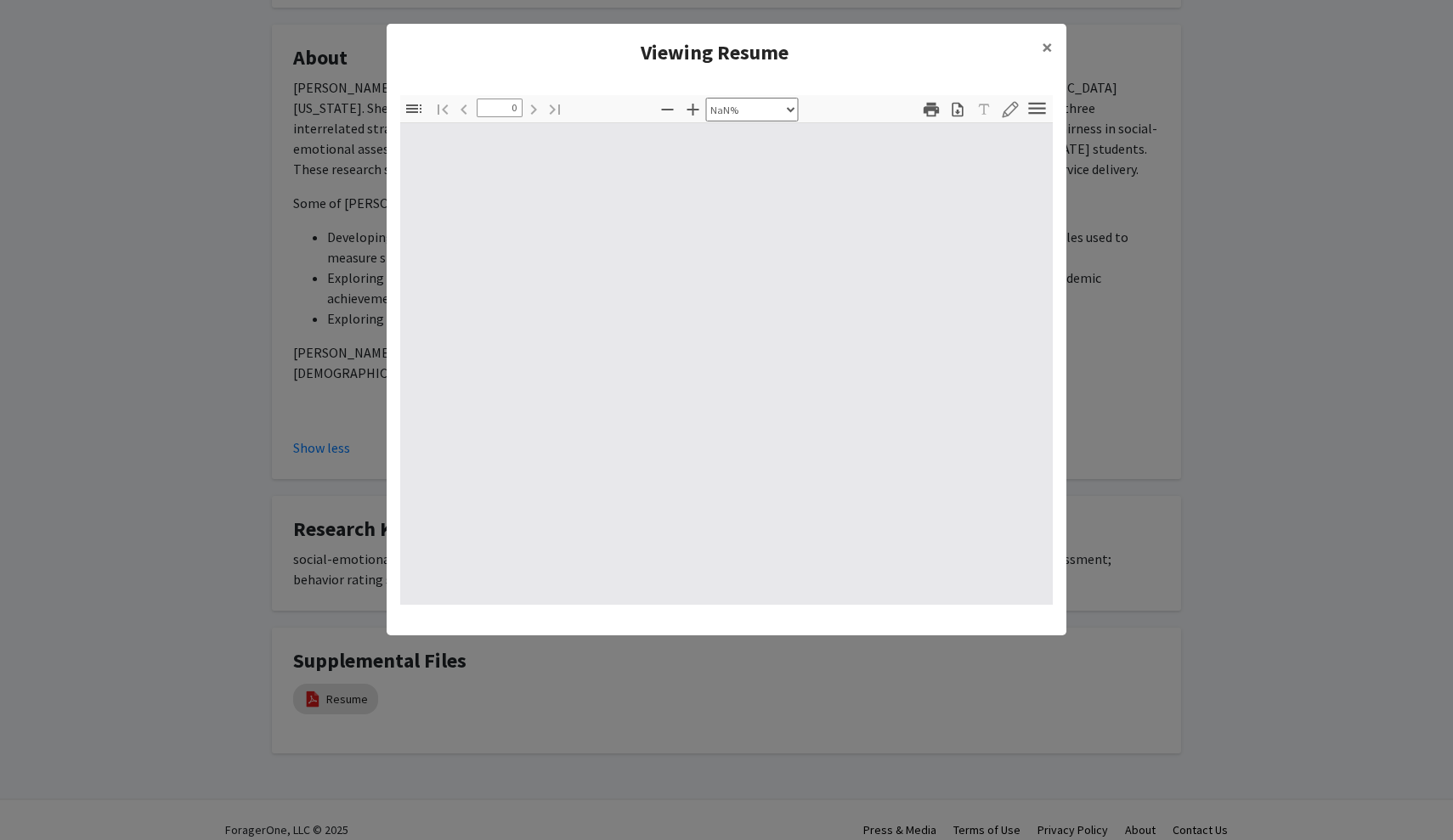
type input "1"
select select "auto"
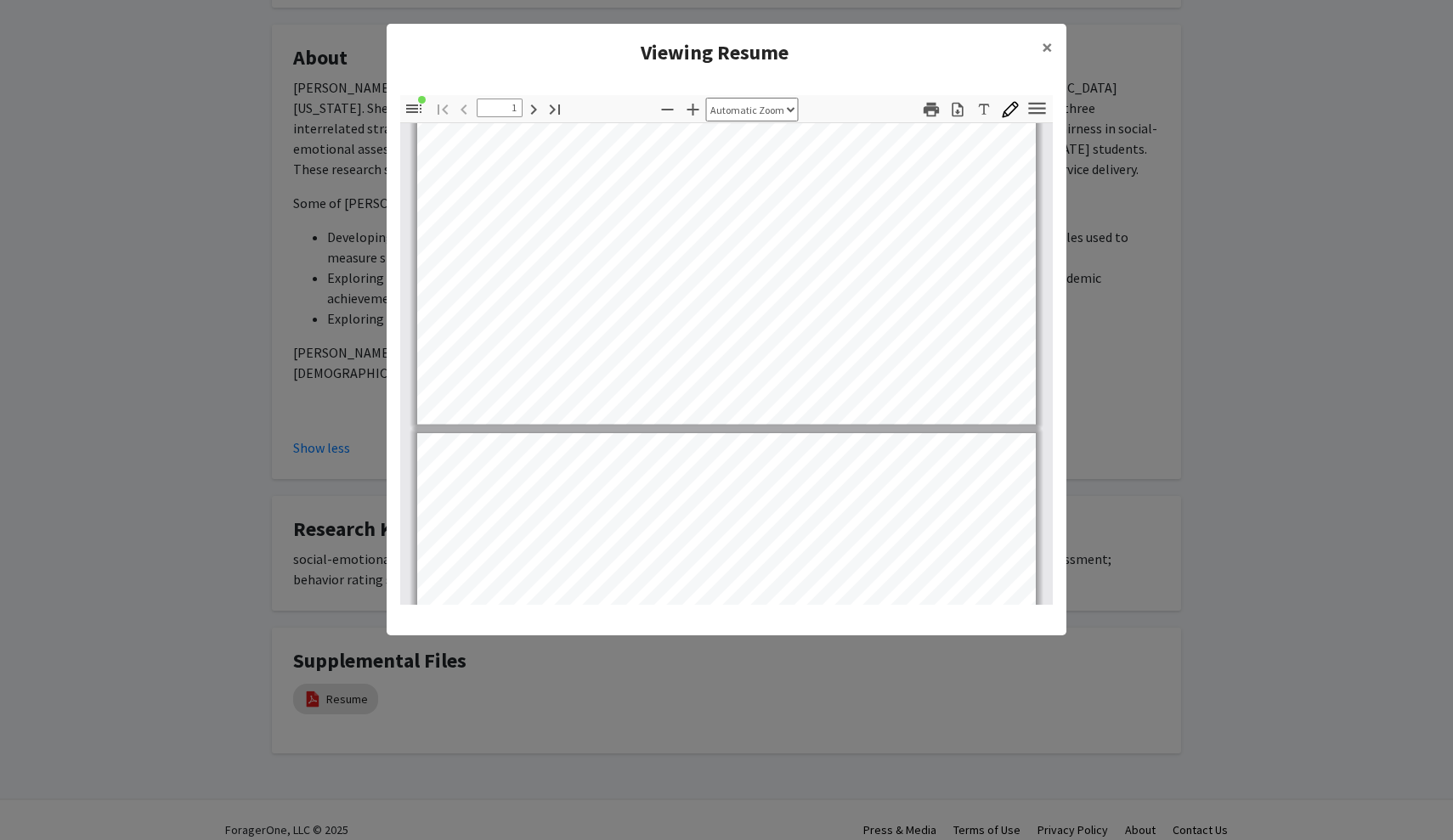
scroll to position [505, 0]
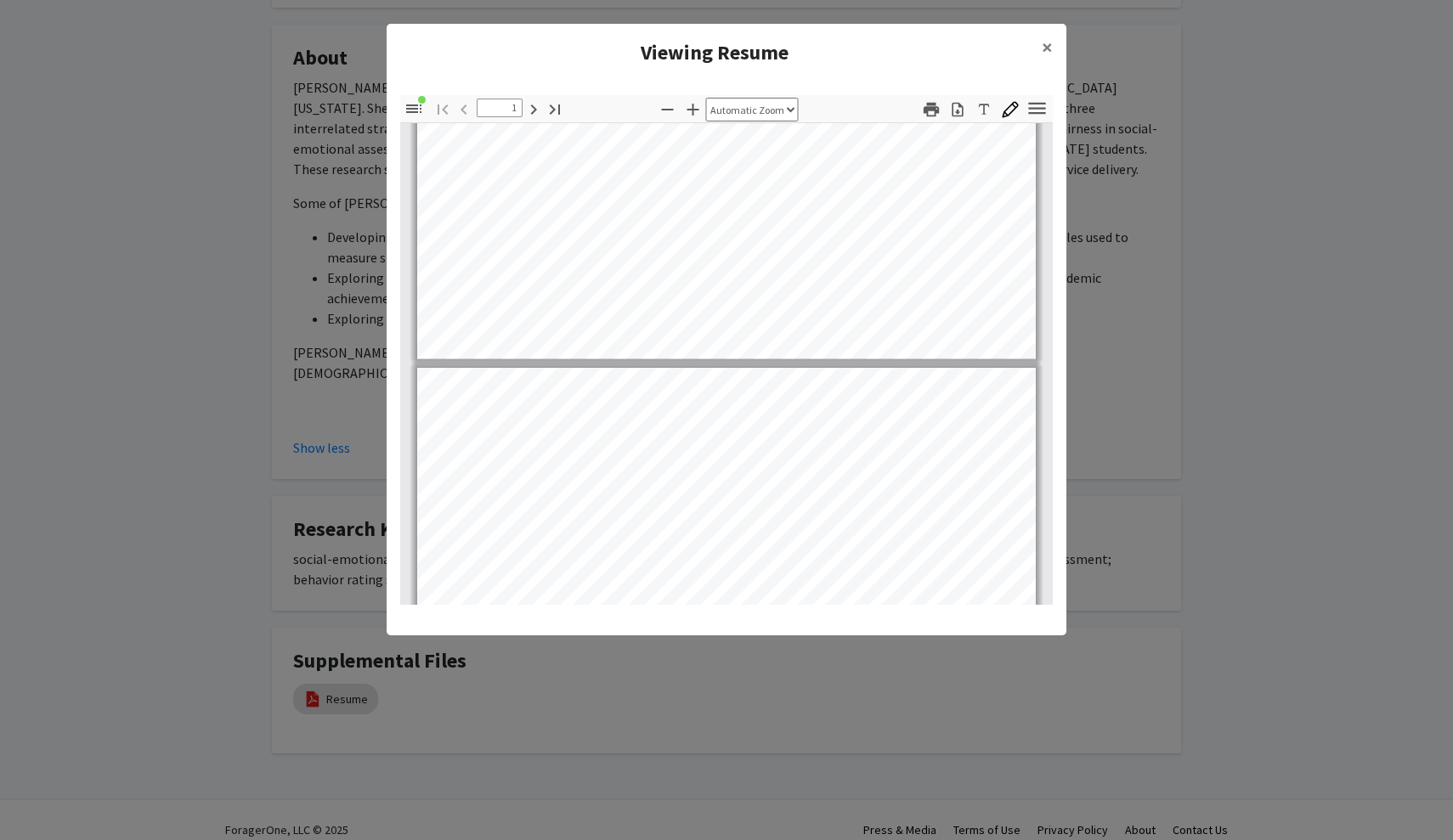
type input "2"
